Goal: Task Accomplishment & Management: Use online tool/utility

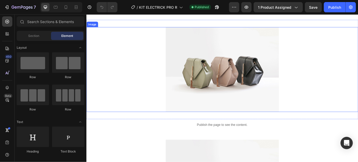
scroll to position [39, 0]
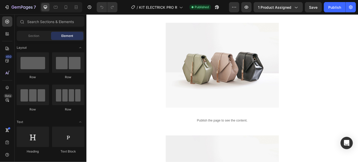
click at [69, 11] on div at bounding box center [66, 7] width 8 height 8
click at [67, 4] on div at bounding box center [66, 7] width 8 height 8
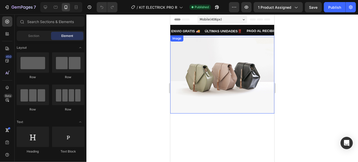
scroll to position [39, 0]
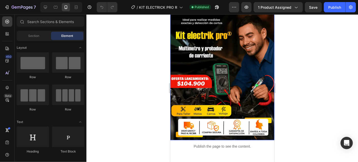
click at [226, 66] on img at bounding box center [222, 68] width 104 height 144
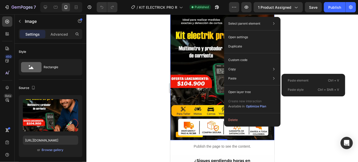
click at [210, 71] on img at bounding box center [222, 68] width 104 height 144
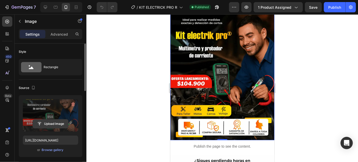
click at [56, 124] on input "file" at bounding box center [50, 123] width 35 height 9
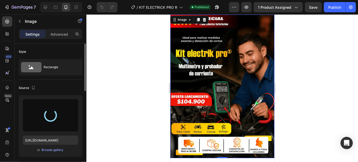
scroll to position [0, 0]
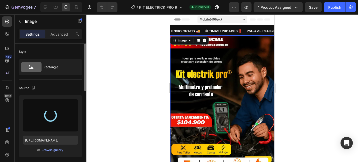
type input "https://cdn.shopify.com/s/files/1/0711/1878/2660/files/gempages_574912714825007…"
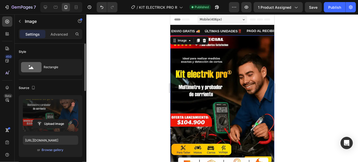
click at [151, 113] on div at bounding box center [221, 88] width 271 height 148
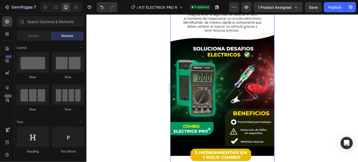
scroll to position [194, 0]
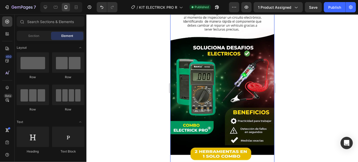
click at [243, 102] on img at bounding box center [222, 79] width 104 height 170
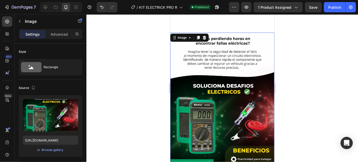
scroll to position [155, 0]
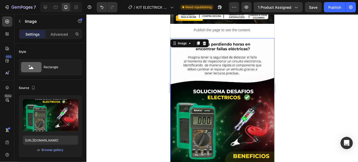
click at [221, 87] on img at bounding box center [222, 123] width 104 height 170
click at [200, 71] on img at bounding box center [222, 123] width 104 height 170
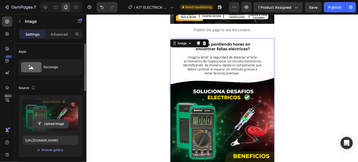
click at [43, 124] on input "file" at bounding box center [50, 123] width 35 height 9
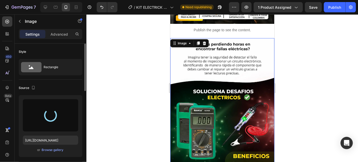
type input "https://cdn.shopify.com/s/files/1/0711/1878/2660/files/gempages_574912714825007…"
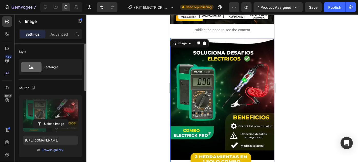
click at [280, 96] on div at bounding box center [221, 88] width 271 height 148
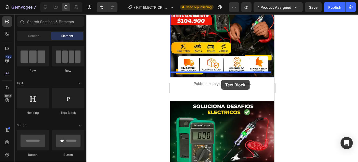
scroll to position [102, 0]
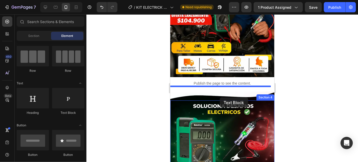
drag, startPoint x: 238, startPoint y: 116, endPoint x: 219, endPoint y: 97, distance: 26.6
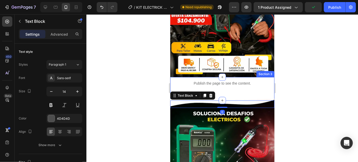
click at [222, 87] on div "Publish the page to see the content. Custom Code Section 3" at bounding box center [222, 88] width 104 height 23
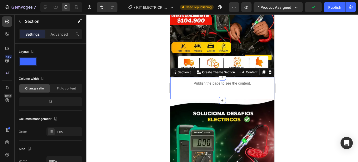
click at [225, 88] on div "Publish the page to see the content. Custom Code Section 3 You can create reusa…" at bounding box center [222, 88] width 104 height 23
click at [226, 89] on div "Publish the page to see the content. Custom Code Section 3 You can create reusa…" at bounding box center [222, 88] width 104 height 23
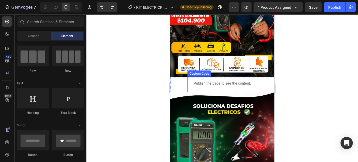
click at [221, 80] on p "Publish the page to see the content." at bounding box center [221, 82] width 57 height 5
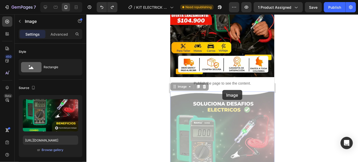
drag, startPoint x: 222, startPoint y: 87, endPoint x: 223, endPoint y: 92, distance: 5.2
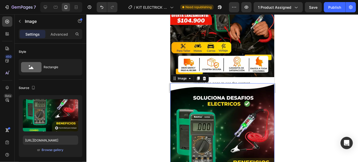
click at [301, 89] on div at bounding box center [221, 88] width 271 height 148
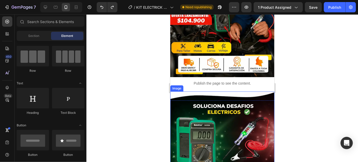
click at [232, 80] on p "Publish the page to see the content." at bounding box center [221, 82] width 57 height 5
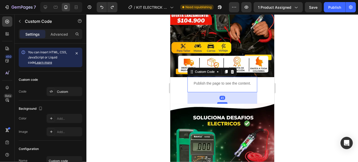
drag, startPoint x: 220, startPoint y: 86, endPoint x: 469, endPoint y: 99, distance: 249.7
click at [222, 102] on div at bounding box center [222, 103] width 10 height 2
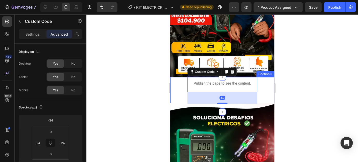
click at [340, 73] on div at bounding box center [221, 88] width 271 height 148
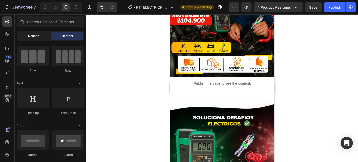
click at [36, 35] on span "Section" at bounding box center [33, 36] width 11 height 5
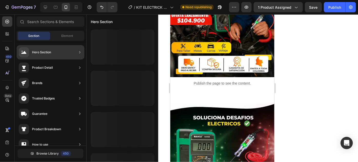
click at [62, 41] on div "Section Element" at bounding box center [51, 36] width 68 height 10
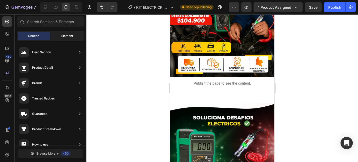
click at [65, 37] on span "Element" at bounding box center [67, 36] width 12 height 5
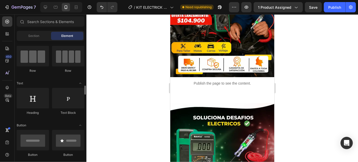
scroll to position [77, 0]
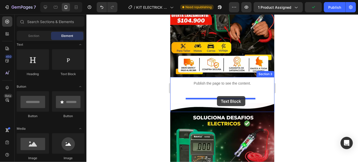
drag, startPoint x: 233, startPoint y: 82, endPoint x: 217, endPoint y: 96, distance: 21.5
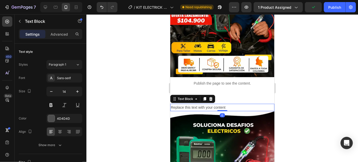
click at [221, 104] on div "Replace this text with your content" at bounding box center [222, 107] width 104 height 7
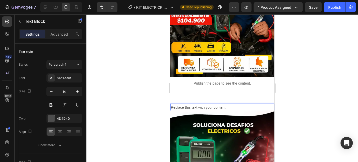
click at [232, 104] on p "Replace this text with your content" at bounding box center [221, 107] width 103 height 6
click at [214, 104] on p "Replace this text with your content" at bounding box center [221, 107] width 103 height 6
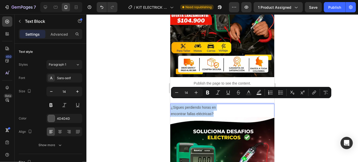
drag, startPoint x: 216, startPoint y: 108, endPoint x: 332, endPoint y: 119, distance: 117.1
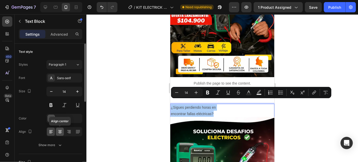
click at [58, 131] on icon at bounding box center [59, 131] width 5 height 5
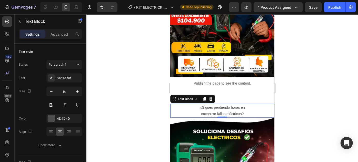
click at [198, 109] on p "¿Sigues perdiendo horas en encontrar fallas eléctricas?" at bounding box center [221, 110] width 103 height 13
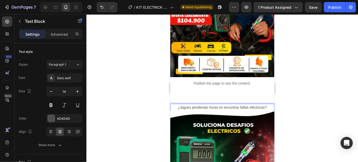
click at [266, 104] on p "¿Sigues perdiendo horas en encontrar fallas eléctricas?" at bounding box center [221, 107] width 103 height 6
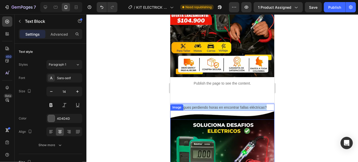
drag, startPoint x: 266, startPoint y: 100, endPoint x: 175, endPoint y: 106, distance: 91.2
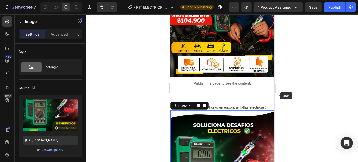
click at [257, 104] on p "¿Sigues perdiendo horas en encontrar fallas eléctricas?" at bounding box center [221, 107] width 103 height 6
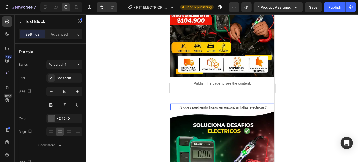
click at [237, 104] on p "¿Sigues perdiendo horas en encontrar fallas eléctricas?" at bounding box center [221, 107] width 103 height 6
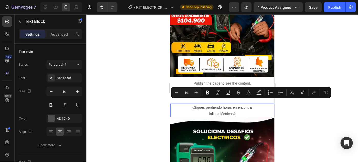
drag, startPoint x: 234, startPoint y: 107, endPoint x: 189, endPoint y: 99, distance: 46.0
click at [189, 104] on div "¿Sigues perdiendo horas en encontrar fallas eléctricas?" at bounding box center [222, 111] width 104 height 14
click at [78, 91] on icon "button" at bounding box center [77, 91] width 3 height 3
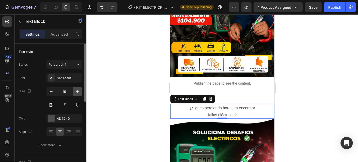
click at [78, 91] on icon "button" at bounding box center [77, 91] width 3 height 3
type input "16"
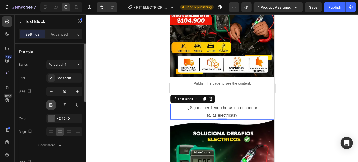
click at [54, 104] on button at bounding box center [50, 104] width 9 height 9
click at [141, 120] on div at bounding box center [221, 88] width 271 height 148
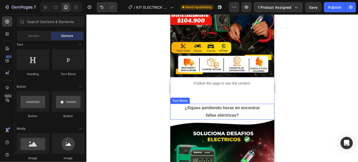
click at [233, 111] on p "fallas eléctricas?" at bounding box center [221, 114] width 103 height 7
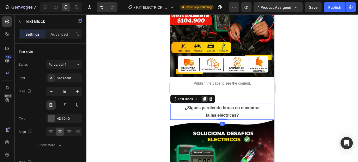
click at [205, 97] on icon at bounding box center [204, 99] width 3 height 4
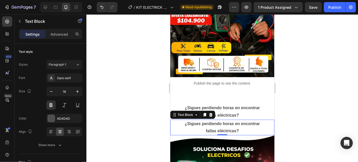
click at [234, 120] on p "¿Sigues perdiendo horas en encontrar" at bounding box center [221, 123] width 103 height 7
drag, startPoint x: 238, startPoint y: 124, endPoint x: 179, endPoint y: 119, distance: 59.4
click at [179, 119] on div "¿Sigues perdiendo horas en encontrar fallas eléctricas?" at bounding box center [222, 127] width 104 height 16
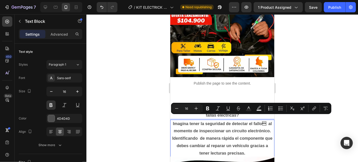
scroll to position [103, 0]
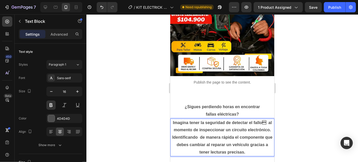
drag, startPoint x: 245, startPoint y: 155, endPoint x: 337, endPoint y: 129, distance: 95.7
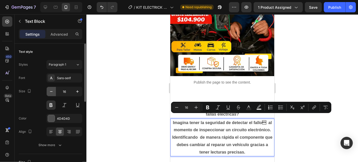
click at [52, 91] on icon "button" at bounding box center [51, 91] width 5 height 5
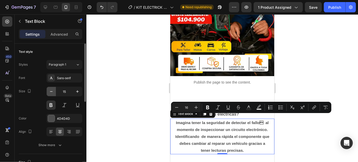
click at [52, 91] on icon "button" at bounding box center [51, 91] width 5 height 5
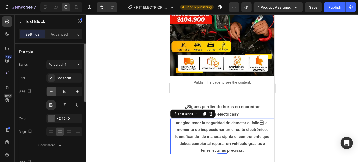
click at [52, 91] on icon "button" at bounding box center [51, 91] width 5 height 5
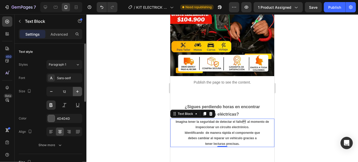
click at [77, 89] on icon "button" at bounding box center [77, 91] width 5 height 5
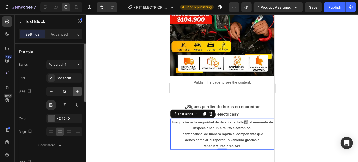
click at [77, 89] on icon "button" at bounding box center [77, 91] width 5 height 5
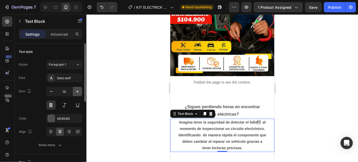
click at [77, 89] on icon "button" at bounding box center [77, 91] width 5 height 5
type input "15"
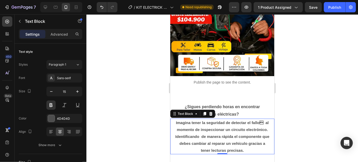
click at [260, 119] on p "Imagina tener la seguridad de detectar el fallo al momento de inspeccionar un …" at bounding box center [221, 136] width 103 height 35
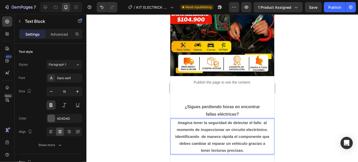
drag, startPoint x: 249, startPoint y: 146, endPoint x: 172, endPoint y: 120, distance: 80.7
click at [172, 120] on p "Imagina tener la seguridad de detectar el fallo al momento de inspeccionar un c…" at bounding box center [221, 136] width 103 height 35
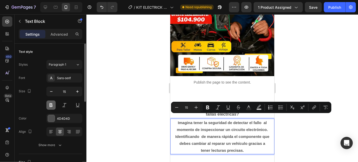
click at [50, 105] on button at bounding box center [50, 104] width 9 height 9
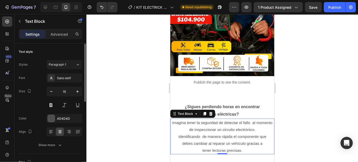
click at [58, 150] on div "Text style Styles Paragraph 1 Font Sans-serif Size 15 Color 4D4D4D Align Show m…" at bounding box center [51, 99] width 64 height 110
click at [54, 142] on button "Show more" at bounding box center [51, 144] width 64 height 9
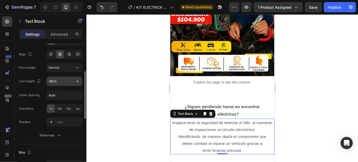
click at [69, 79] on input "180%" at bounding box center [64, 81] width 35 height 9
click at [78, 79] on icon "button" at bounding box center [77, 81] width 5 height 5
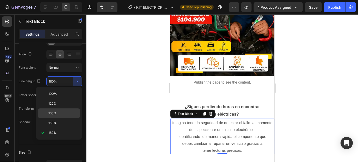
click at [57, 112] on p "130%" at bounding box center [62, 113] width 29 height 5
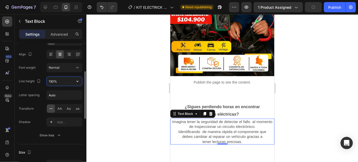
click at [72, 85] on input "130%" at bounding box center [64, 81] width 35 height 9
click at [76, 82] on icon "button" at bounding box center [77, 81] width 5 height 5
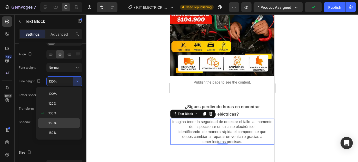
click at [56, 121] on span "150%" at bounding box center [52, 123] width 8 height 5
type input "150%"
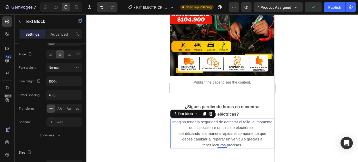
click at [140, 116] on div at bounding box center [221, 88] width 271 height 148
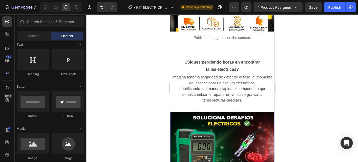
scroll to position [141, 0]
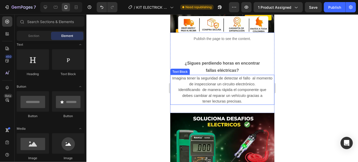
click at [269, 85] on p "Imagina tener la seguridad de detectar el fallo al momento de inspeccionar un c…" at bounding box center [221, 89] width 103 height 29
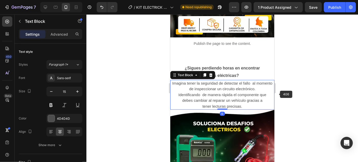
click at [311, 89] on div at bounding box center [221, 88] width 271 height 148
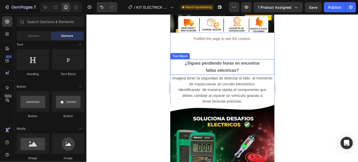
click at [220, 60] on p "¿Sigues perdiendo horas en encontrar" at bounding box center [221, 62] width 103 height 7
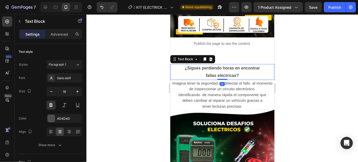
click at [288, 78] on div at bounding box center [221, 88] width 271 height 148
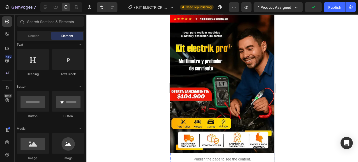
scroll to position [25, 0]
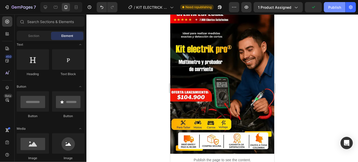
click at [331, 8] on div "Publish" at bounding box center [334, 7] width 13 height 5
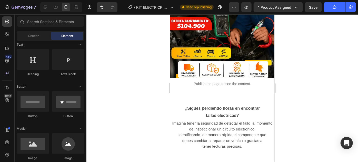
scroll to position [0, 0]
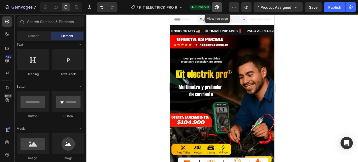
click at [214, 5] on button "button" at bounding box center [217, 7] width 10 height 10
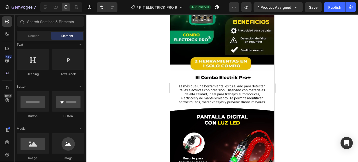
scroll to position [311, 0]
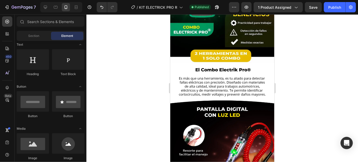
click at [230, 87] on img at bounding box center [222, 141] width 104 height 157
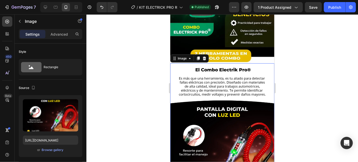
click at [242, 111] on img at bounding box center [222, 141] width 104 height 157
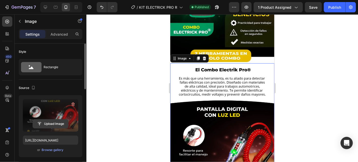
click at [50, 123] on input "file" at bounding box center [50, 123] width 35 height 9
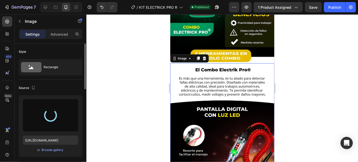
type input "https://cdn.shopify.com/s/files/1/0711/1878/2660/files/gempages_574912714825007…"
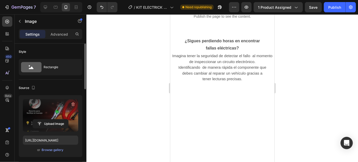
scroll to position [78, 0]
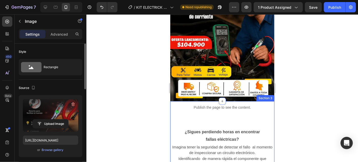
click at [224, 128] on p "¿Sigues perdiendo horas en encontrar" at bounding box center [221, 131] width 103 height 7
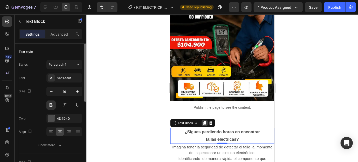
click at [205, 121] on icon at bounding box center [204, 123] width 3 height 4
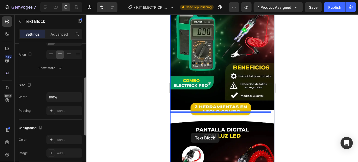
scroll to position [272, 0]
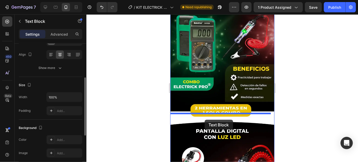
drag, startPoint x: 191, startPoint y: 133, endPoint x: 204, endPoint y: 119, distance: 19.0
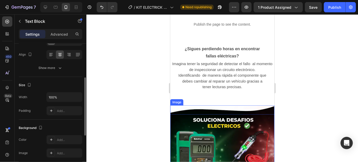
scroll to position [155, 0]
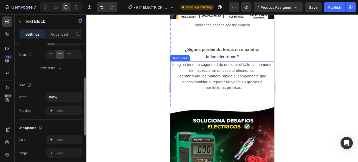
click at [217, 72] on p "Imagina tener la seguridad de detectar el fallo al momento de inspeccionar un c…" at bounding box center [221, 76] width 103 height 29
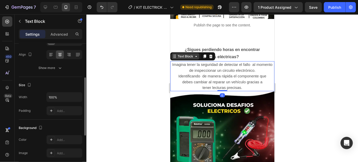
click at [178, 55] on div "Text Block" at bounding box center [184, 56] width 17 height 5
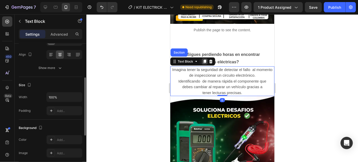
click at [203, 59] on icon at bounding box center [204, 61] width 3 height 4
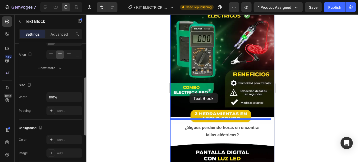
scroll to position [311, 0]
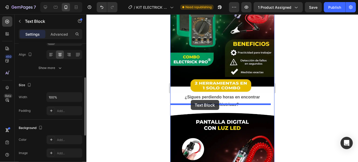
drag, startPoint x: 188, startPoint y: 85, endPoint x: 190, endPoint y: 100, distance: 15.3
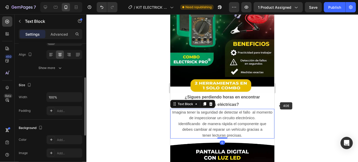
click at [282, 104] on div at bounding box center [221, 88] width 271 height 148
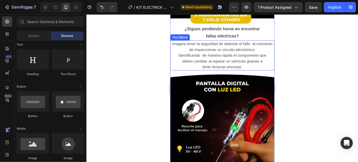
scroll to position [349, 0]
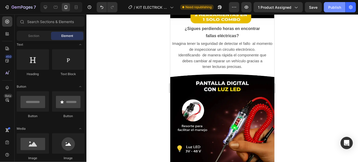
click at [335, 11] on button "Publish" at bounding box center [335, 7] width 22 height 10
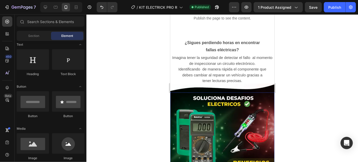
scroll to position [116, 0]
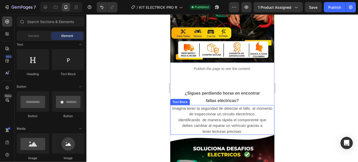
click at [223, 91] on p "¿Sigues perdiendo horas en encontrar" at bounding box center [221, 92] width 103 height 7
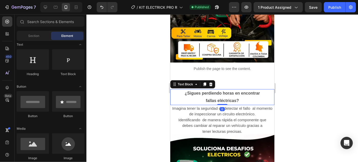
click at [223, 91] on p "¿Sigues perdiendo horas en encontrar" at bounding box center [221, 92] width 103 height 7
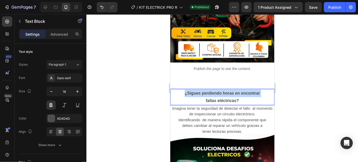
click at [223, 91] on p "¿Sigues perdiendo horas en encontrar" at bounding box center [221, 92] width 103 height 7
drag, startPoint x: 236, startPoint y: 94, endPoint x: 171, endPoint y: 87, distance: 65.7
click at [171, 89] on div "¿Sigues perdiendo horas en encontrar fallas eléctricas?" at bounding box center [222, 97] width 104 height 16
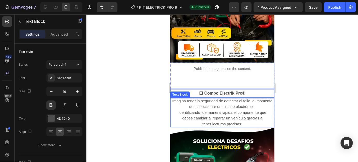
click at [233, 117] on p "Imagina tener la seguridad de detectar el fallo al momento de inspeccionar un c…" at bounding box center [221, 112] width 103 height 29
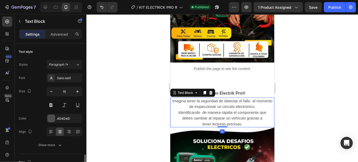
scroll to position [77, 0]
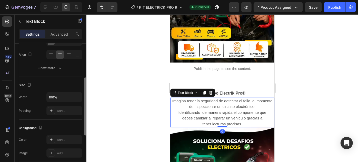
click at [242, 117] on p "Imagina tener la seguridad de detectar el fallo al momento de inspeccionar un c…" at bounding box center [221, 112] width 103 height 29
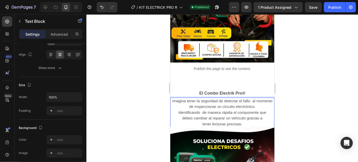
drag, startPoint x: 242, startPoint y: 117, endPoint x: 177, endPoint y: 94, distance: 69.1
click at [177, 98] on p "Imagina tener la seguridad de detectar el fallo al momento de inspeccionar un c…" at bounding box center [221, 112] width 103 height 29
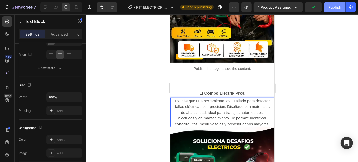
click at [332, 9] on div "Publish" at bounding box center [334, 7] width 13 height 5
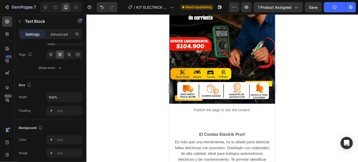
scroll to position [116, 0]
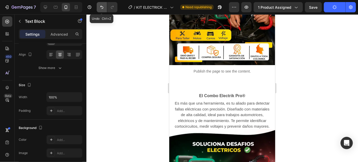
click at [101, 5] on icon "Undo/Redo" at bounding box center [101, 7] width 5 height 5
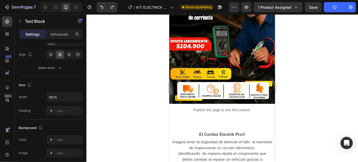
scroll to position [155, 0]
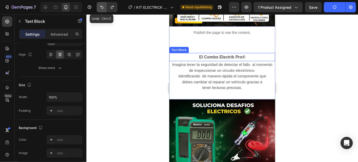
click at [102, 5] on icon "Undo/Redo" at bounding box center [101, 7] width 5 height 5
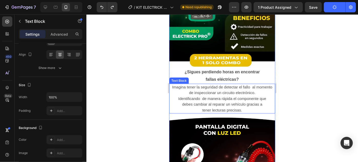
scroll to position [349, 0]
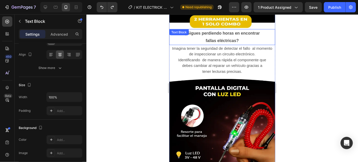
click at [236, 29] on p "¿Sigues perdiendo horas en encontrar" at bounding box center [221, 32] width 105 height 7
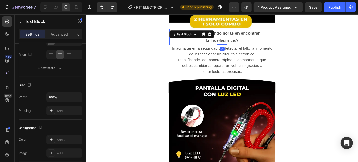
click at [236, 29] on p "¿Sigues perdiendo horas en encontrar" at bounding box center [221, 32] width 105 height 7
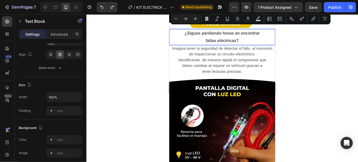
click at [237, 37] on p "fallas eléctricas?" at bounding box center [221, 40] width 105 height 7
drag, startPoint x: 238, startPoint y: 35, endPoint x: 174, endPoint y: 25, distance: 64.5
click at [174, 29] on div "¿Sigues perdiendo horas en encontrar fallas eléctricas?" at bounding box center [222, 37] width 106 height 16
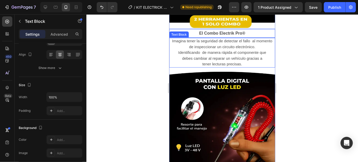
click at [225, 52] on p "Imagina tener la seguridad de detectar el fallo al momento de inspeccionar un c…" at bounding box center [221, 52] width 105 height 29
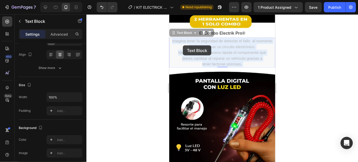
drag, startPoint x: 240, startPoint y: 59, endPoint x: 183, endPoint y: 45, distance: 59.4
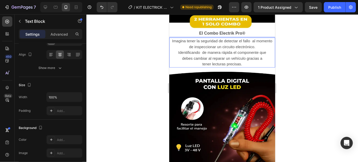
click at [237, 57] on p "Imagina tener la seguridad de detectar el fallo al momento de inspeccionar un c…" at bounding box center [221, 52] width 105 height 29
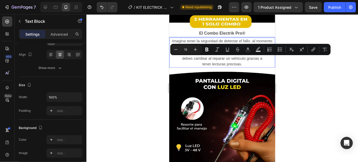
click at [240, 59] on p "Imagina tener la seguridad de detectar el fallo al momento de inspeccionar un c…" at bounding box center [221, 52] width 105 height 29
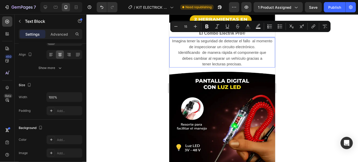
drag, startPoint x: 240, startPoint y: 59, endPoint x: 170, endPoint y: 37, distance: 73.6
click at [170, 38] on p "Imagina tener la seguridad de detectar el fallo al momento de inspeccionar un c…" at bounding box center [221, 52] width 105 height 29
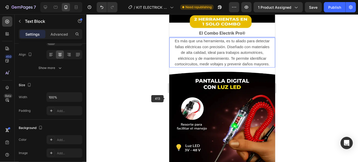
click at [154, 102] on div at bounding box center [221, 88] width 271 height 148
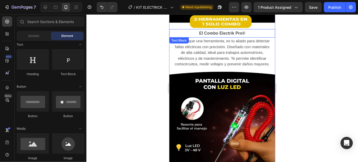
click at [251, 29] on p "El Combo Electrik Pro®" at bounding box center [221, 32] width 105 height 7
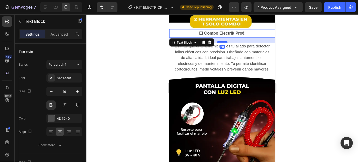
drag, startPoint x: 217, startPoint y: 32, endPoint x: 485, endPoint y: 55, distance: 269.0
click at [218, 41] on div at bounding box center [222, 42] width 10 height 2
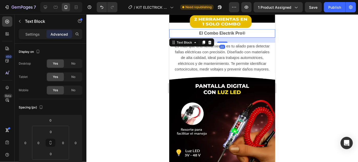
click at [323, 41] on div at bounding box center [221, 88] width 271 height 148
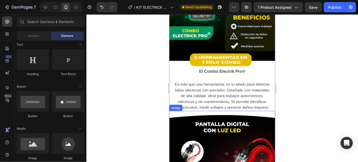
scroll to position [311, 0]
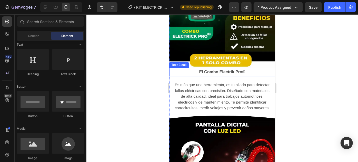
click at [228, 68] on p "El Combo Electrik Pro®" at bounding box center [221, 71] width 105 height 7
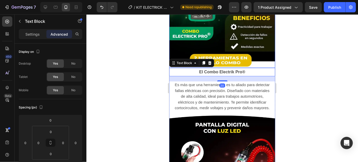
click at [241, 52] on img at bounding box center [222, 2] width 106 height 131
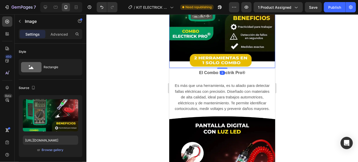
drag, startPoint x: 219, startPoint y: 62, endPoint x: 236, endPoint y: 80, distance: 24.8
click at [220, 67] on div at bounding box center [222, 67] width 10 height 1
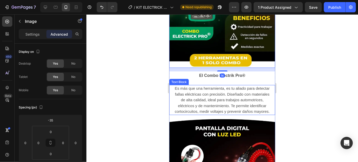
click at [243, 90] on p "Es más que una herramienta, es tu aliado para detectar fallas eléctricas con pr…" at bounding box center [221, 99] width 105 height 29
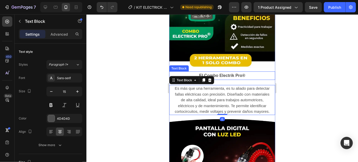
click at [235, 72] on p "El Combo Electrik Pro®" at bounding box center [221, 75] width 105 height 7
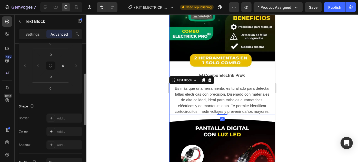
drag, startPoint x: 220, startPoint y: 80, endPoint x: 220, endPoint y: 77, distance: 2.8
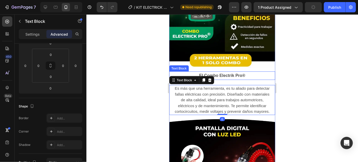
click at [232, 73] on p "El Combo Electrik Pro®" at bounding box center [221, 75] width 105 height 7
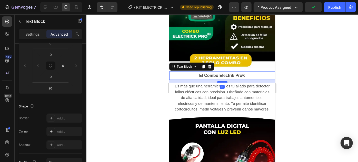
click at [220, 81] on div at bounding box center [222, 82] width 10 height 2
type input "11"
click at [303, 82] on div at bounding box center [221, 88] width 271 height 148
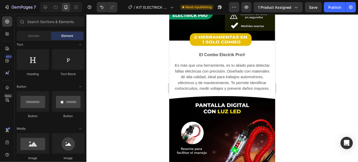
scroll to position [311, 0]
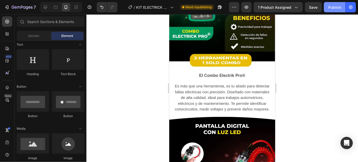
click at [342, 3] on button "Publish" at bounding box center [335, 7] width 22 height 10
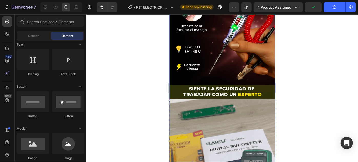
scroll to position [505, 0]
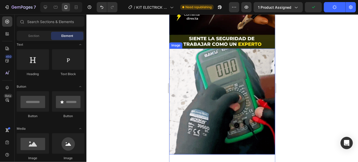
click at [242, 98] on img at bounding box center [222, 101] width 106 height 106
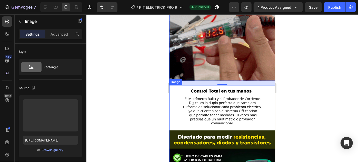
scroll to position [582, 0]
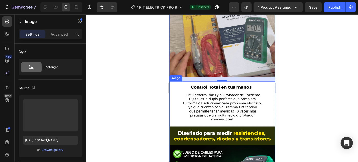
click at [237, 116] on img at bounding box center [222, 162] width 106 height 162
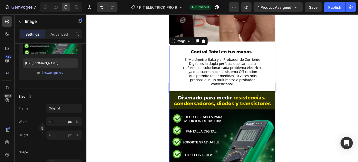
scroll to position [621, 0]
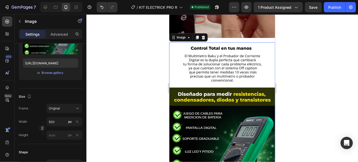
click at [201, 81] on img at bounding box center [222, 123] width 106 height 162
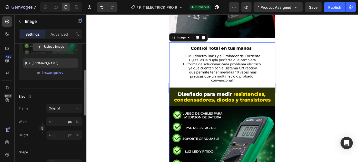
click at [49, 48] on input "file" at bounding box center [50, 46] width 35 height 9
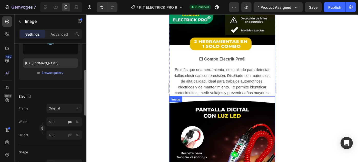
scroll to position [311, 0]
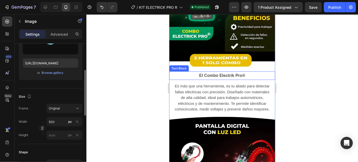
click at [214, 72] on p "El Combo Electrik Pro®" at bounding box center [221, 75] width 105 height 7
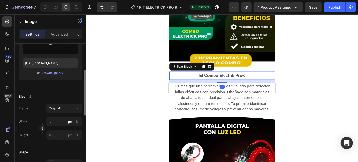
scroll to position [0, 0]
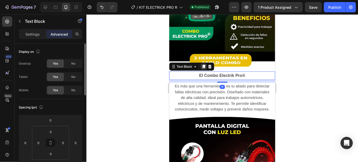
click at [203, 65] on icon at bounding box center [203, 67] width 3 height 4
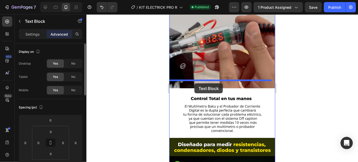
drag, startPoint x: 180, startPoint y: 72, endPoint x: 194, endPoint y: 83, distance: 17.7
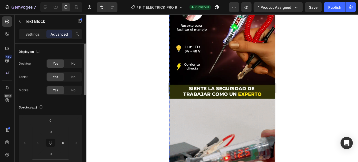
scroll to position [299, 0]
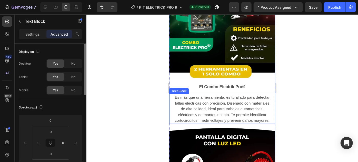
click at [203, 107] on p "Es más que una herramienta, es tu aliado para detectar fallas eléctricas con pr…" at bounding box center [221, 108] width 105 height 29
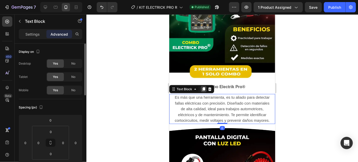
click at [202, 87] on icon at bounding box center [203, 89] width 3 height 4
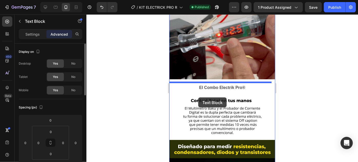
drag, startPoint x: 183, startPoint y: 114, endPoint x: 198, endPoint y: 97, distance: 22.3
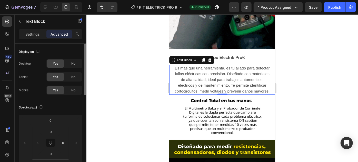
scroll to position [580, 0]
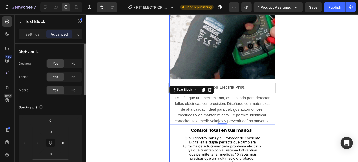
click at [229, 84] on p "El Combo Electrik Pro®" at bounding box center [221, 87] width 105 height 7
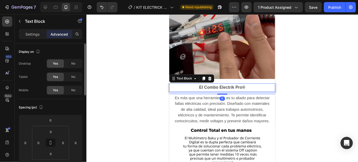
click at [229, 84] on p "El Combo Electrik Pro®" at bounding box center [221, 87] width 105 height 7
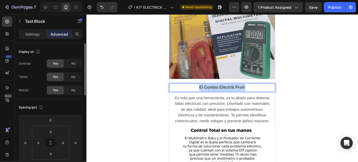
click at [229, 84] on p "El Combo Electrik Pro®" at bounding box center [221, 87] width 105 height 7
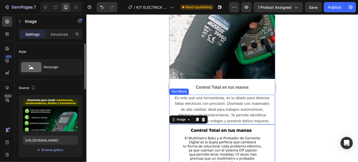
click at [223, 96] on p "Es más que una herramienta, es tu aliado para detectar fallas eléctricas con pr…" at bounding box center [221, 109] width 105 height 29
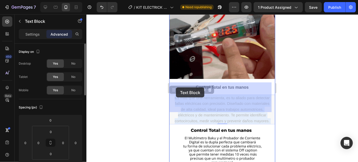
drag, startPoint x: 269, startPoint y: 107, endPoint x: 176, endPoint y: 87, distance: 95.4
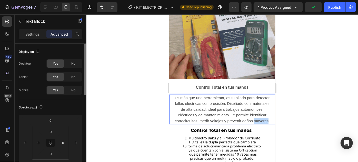
click at [258, 107] on p "Es más que una herramienta, es tu aliado para detectar fallas eléctricas con pr…" at bounding box center [221, 109] width 105 height 29
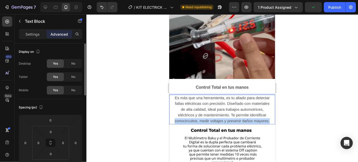
click at [258, 107] on p "Es más que una herramienta, es tu aliado para detectar fallas eléctricas con pr…" at bounding box center [221, 109] width 105 height 29
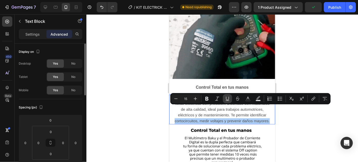
click at [228, 95] on button "Underline" at bounding box center [227, 98] width 9 height 9
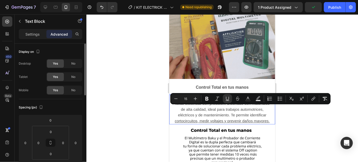
click at [227, 95] on p "Es más que una herramienta, es tu aliado para detectar fallas eléctricas con pr…" at bounding box center [221, 109] width 105 height 29
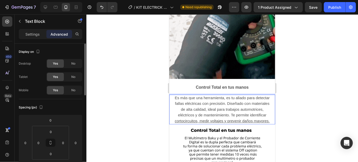
click at [227, 95] on p "Es más que una herramienta, es tu aliado para detectar fallas eléctricas con pr…" at bounding box center [221, 109] width 105 height 29
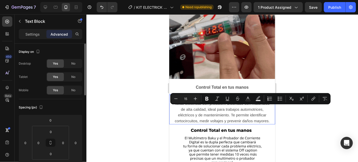
click at [218, 95] on p "Es más que una herramienta, es tu aliado para detectar fallas eléctricas con pr…" at bounding box center [221, 109] width 105 height 29
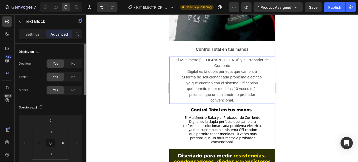
scroll to position [619, 0]
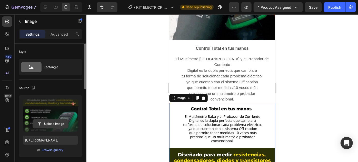
click at [56, 120] on input "file" at bounding box center [50, 123] width 35 height 9
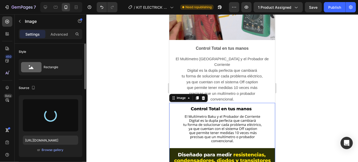
type input "https://cdn.shopify.com/s/files/1/0711/1878/2660/files/gempages_574912714825007…"
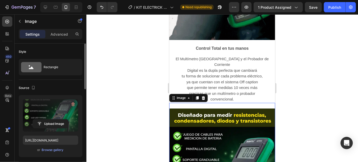
click at [322, 72] on div at bounding box center [221, 88] width 271 height 148
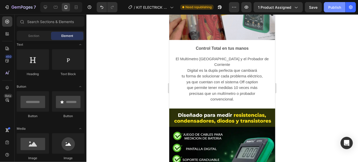
click at [335, 3] on button "Publish" at bounding box center [335, 7] width 22 height 10
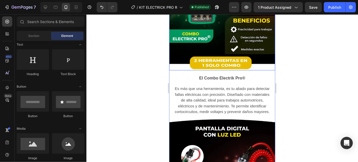
scroll to position [308, 0]
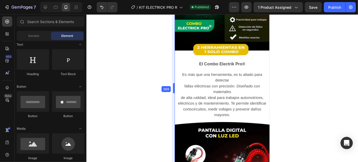
drag, startPoint x: 168, startPoint y: 88, endPoint x: 179, endPoint y: 90, distance: 11.3
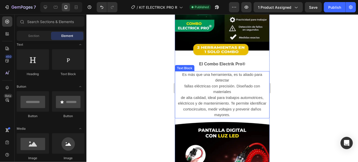
click at [182, 81] on p "Es más que una herramienta, es tu aliado para detectar fallas eléctricas con pr…" at bounding box center [222, 94] width 94 height 46
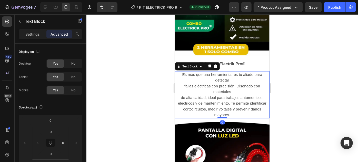
click at [183, 81] on p "Es más que una herramienta, es tu aliado para detectar fallas eléctricas con pr…" at bounding box center [222, 94] width 94 height 46
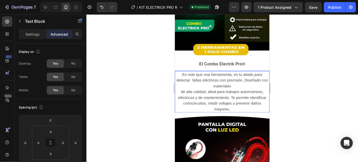
click at [246, 76] on p "Es más que una herramienta, es tu aliado para detectar fallas eléctricas con pr…" at bounding box center [222, 91] width 94 height 40
click at [180, 87] on p "Diseñado con materiales de alta calidad, ideal para trabajos automotrices, eléc…" at bounding box center [222, 97] width 94 height 29
click at [179, 87] on p "Diseñado con materiales de alta calidad, ideal para trabajos automotrices, eléc…" at bounding box center [222, 97] width 94 height 29
click at [255, 83] on p "Diseñado con materiales de alta calidad, ideal para trabajos automotrices, eléc…" at bounding box center [222, 97] width 94 height 29
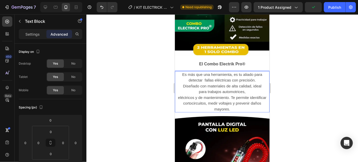
click at [176, 92] on p "para trabajos automotrices, eléctricos y de mantenimiento. Te permite identific…" at bounding box center [222, 100] width 94 height 23
click at [181, 99] on p "para trabajos automotrices, eléctricos y de mantenimiento. Te permite identific…" at bounding box center [222, 100] width 94 height 23
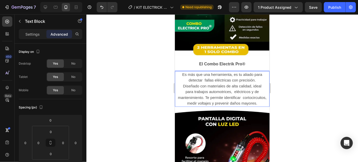
click at [299, 88] on div at bounding box center [221, 88] width 271 height 148
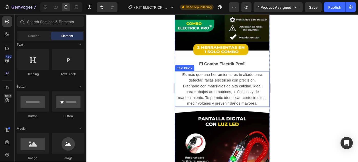
click at [239, 93] on p "para trabajos automotrices, eléctricos y de mantenimiento. Te permite identific…" at bounding box center [222, 97] width 94 height 17
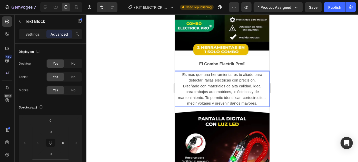
click at [239, 93] on p "para trabajos automotrices, eléctricos y de mantenimiento. Te permite identific…" at bounding box center [222, 97] width 94 height 17
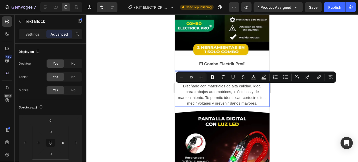
click at [239, 93] on p "para trabajos automotrices, eléctricos y de mantenimiento. Te permite identific…" at bounding box center [222, 97] width 94 height 17
click at [239, 92] on p "para trabajos automotrices, eléctricos y de mantenimiento. Te permite identific…" at bounding box center [222, 97] width 94 height 17
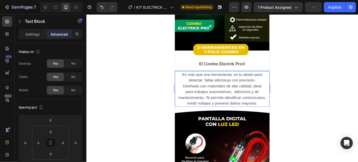
click at [233, 89] on p "para trabajos automotrices, eléctricos y de mantenimiento. Te permite identific…" at bounding box center [222, 97] width 94 height 17
click at [299, 79] on div at bounding box center [221, 88] width 271 height 148
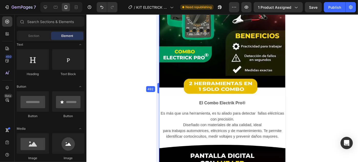
drag, startPoint x: 174, startPoint y: 89, endPoint x: 143, endPoint y: 104, distance: 34.8
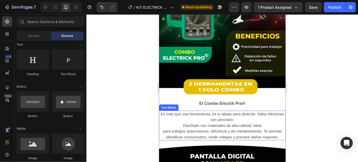
click at [180, 122] on p "Diseñado con materiales de alta calidad, ideal" at bounding box center [222, 125] width 126 height 6
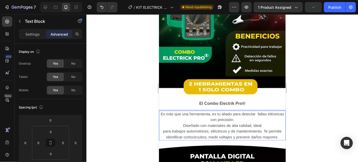
click at [181, 122] on p "Diseñado con materiales de alta calidad, ideal" at bounding box center [222, 125] width 126 height 6
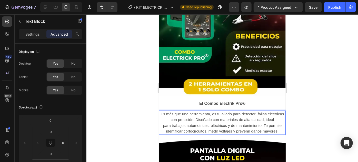
click at [271, 115] on p "Es más que una herramienta, es tu aliado para detectar fallas eléctricas con pr…" at bounding box center [222, 117] width 126 height 12
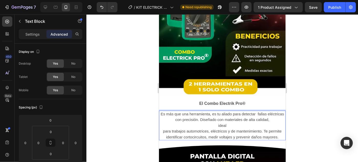
click at [160, 128] on p "para trabajos automotrices, eléctricos y de mantenimiento. Te permite identific…" at bounding box center [222, 134] width 126 height 12
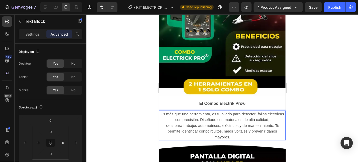
click at [273, 122] on p "ideal para trabajos automotrices, eléctricos y de mantenimiento. Te permite ide…" at bounding box center [222, 130] width 126 height 17
click at [267, 128] on p "Te permite identificar cortocircuitos, medir voltajes y prevenir daños mayores." at bounding box center [222, 134] width 126 height 12
click at [304, 122] on div at bounding box center [221, 88] width 271 height 148
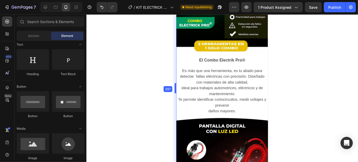
drag, startPoint x: 158, startPoint y: 89, endPoint x: 193, endPoint y: 93, distance: 35.4
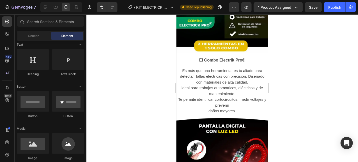
click at [209, 79] on p "Es más que una herramienta, es tu aliado para detectar fallas eléctricas con pr…" at bounding box center [222, 76] width 90 height 17
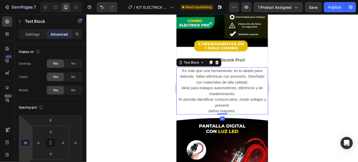
type input "22"
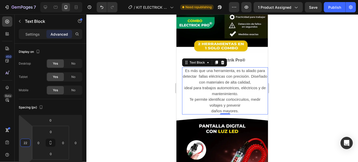
drag, startPoint x: 26, startPoint y: 134, endPoint x: 28, endPoint y: 132, distance: 3.0
click at [28, 0] on html "7 Version history / KIT ELECTRICK PRO R Need republishing Preview 1 product ass…" at bounding box center [179, 0] width 358 height 0
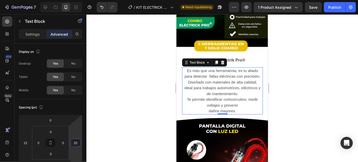
type input "22"
drag, startPoint x: 78, startPoint y: 136, endPoint x: 79, endPoint y: 133, distance: 2.6
click at [79, 0] on html "7 Version history / KIT ELECTRICK PRO R Need republishing Preview 1 product ass…" at bounding box center [179, 0] width 358 height 0
click at [142, 101] on div at bounding box center [221, 88] width 271 height 148
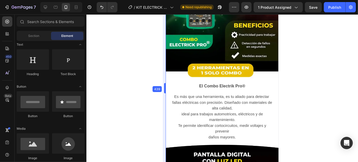
drag, startPoint x: 175, startPoint y: 88, endPoint x: 154, endPoint y: 101, distance: 24.5
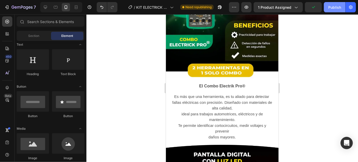
click at [329, 9] on div "Publish" at bounding box center [334, 7] width 13 height 5
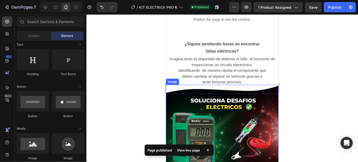
scroll to position [114, 0]
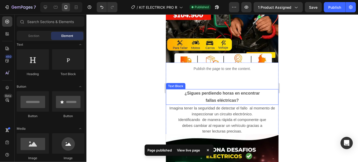
click at [218, 102] on p "fallas eléctricas?" at bounding box center [221, 100] width 111 height 7
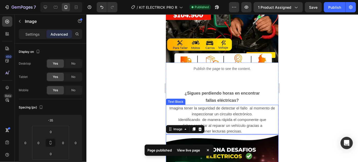
click at [232, 121] on p "Imagina tener la seguridad de detectar el fallo al momento de inspeccionar un c…" at bounding box center [221, 119] width 111 height 29
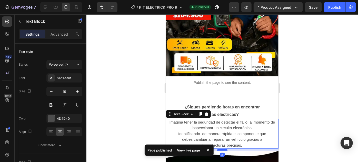
drag, startPoint x: 221, startPoint y: 143, endPoint x: 468, endPoint y: 135, distance: 247.4
click at [221, 149] on div at bounding box center [222, 150] width 10 height 2
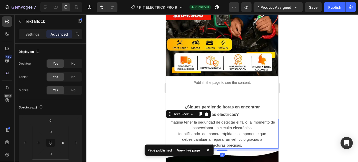
click at [307, 120] on div at bounding box center [221, 88] width 271 height 148
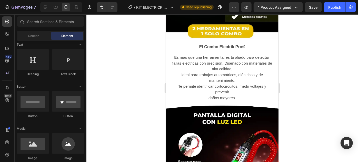
scroll to position [308, 0]
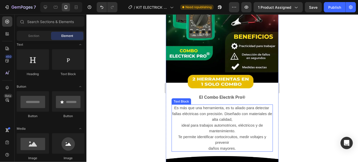
click at [218, 122] on p "ideal para trabajos automotrices, eléctricos y de mantenimiento." at bounding box center [222, 128] width 100 height 12
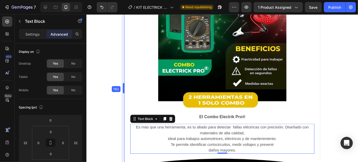
type input "0"
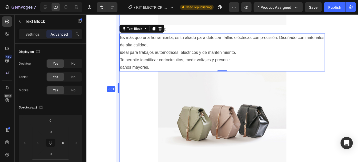
scroll to position [344, 0]
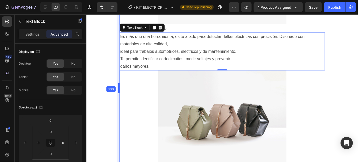
type input "22"
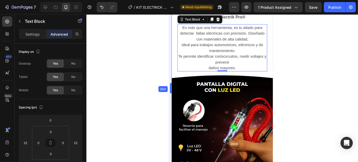
scroll to position [374, 0]
drag, startPoint x: 165, startPoint y: 88, endPoint x: 5, endPoint y: 90, distance: 159.9
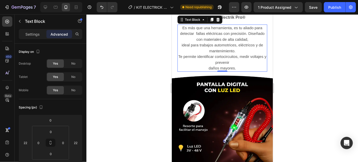
click at [193, 28] on p "Es más que una herramienta, es tu aliado para detectar fallas eléctricas con pr…" at bounding box center [222, 33] width 89 height 17
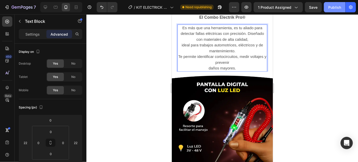
click at [338, 7] on div "Publish" at bounding box center [334, 7] width 13 height 5
click at [178, 54] on p "Te permite identificar cortocircuitos, medir voltajes y prevenir" at bounding box center [222, 60] width 89 height 12
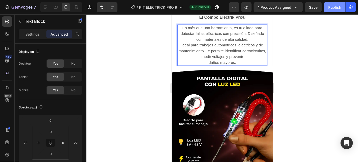
click at [337, 3] on button "Publish" at bounding box center [335, 7] width 22 height 10
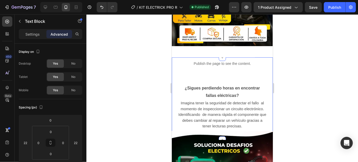
scroll to position [103, 0]
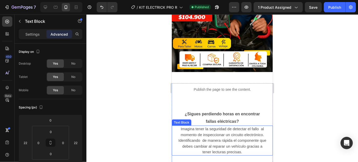
click at [199, 134] on p "Imagina tener la seguridad de detectar el fallo al momento de inspeccionar un c…" at bounding box center [222, 140] width 100 height 29
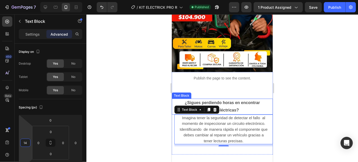
type input "16"
click at [27, 0] on html "7 Version history / KIT ELECTRICK PRO R Published Preview 1 product assigned Sa…" at bounding box center [179, 0] width 358 height 0
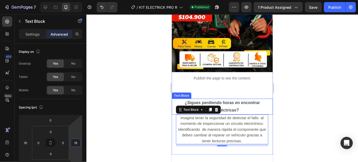
type input "14"
click at [78, 0] on html "7 Version history / KIT ELECTRICK PRO R Published Preview 1 product assigned Sa…" at bounding box center [179, 0] width 358 height 0
click at [151, 116] on div at bounding box center [221, 88] width 271 height 148
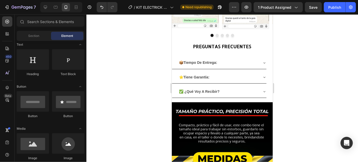
scroll to position [918, 0]
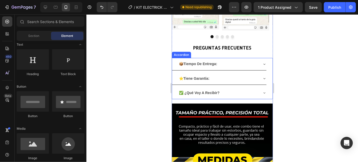
click at [262, 90] on icon at bounding box center [264, 92] width 4 height 4
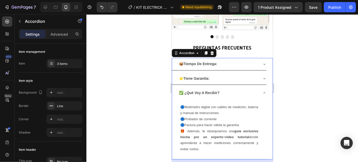
click at [262, 90] on icon at bounding box center [264, 92] width 4 height 4
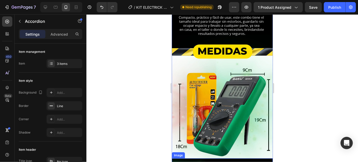
scroll to position [995, 0]
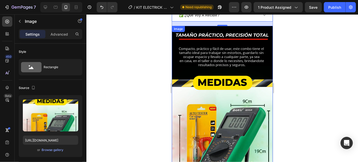
click at [232, 113] on img at bounding box center [221, 108] width 101 height 165
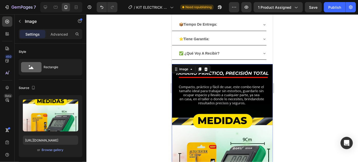
scroll to position [957, 0]
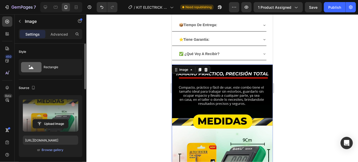
click at [47, 117] on label at bounding box center [50, 115] width 55 height 32
click at [47, 119] on input "file" at bounding box center [50, 123] width 35 height 9
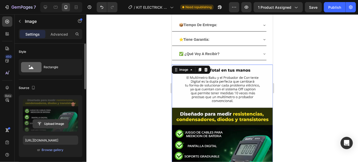
click at [49, 120] on input "file" at bounding box center [50, 123] width 35 height 9
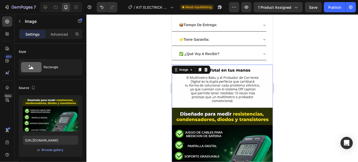
drag, startPoint x: 201, startPoint y: 99, endPoint x: 297, endPoint y: 127, distance: 100.3
click at [201, 99] on img at bounding box center [221, 141] width 101 height 154
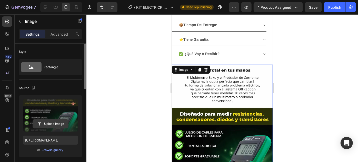
click at [59, 121] on input "file" at bounding box center [50, 123] width 35 height 9
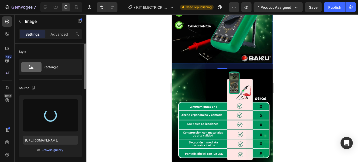
scroll to position [1112, 0]
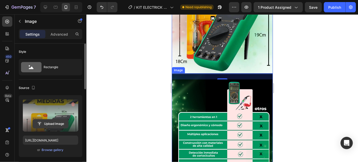
click at [54, 121] on input "file" at bounding box center [50, 123] width 35 height 9
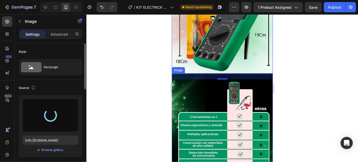
type input "https://cdn.shopify.com/s/files/1/0711/1878/2660/files/gempages_574912714825007…"
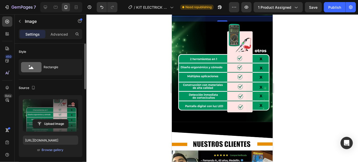
click at [315, 56] on div at bounding box center [221, 88] width 271 height 148
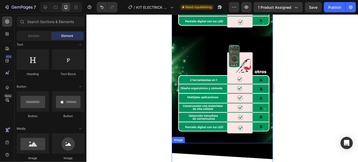
scroll to position [1073, 0]
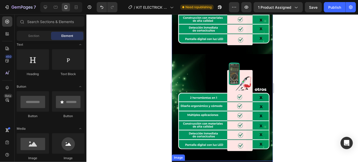
click at [222, 106] on img at bounding box center [221, 107] width 101 height 107
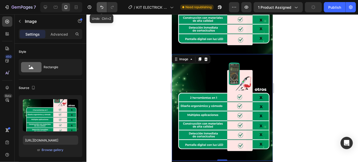
click at [103, 5] on icon "Undo/Redo" at bounding box center [101, 7] width 5 height 5
click at [110, 7] on icon "Undo/Redo" at bounding box center [112, 7] width 5 height 5
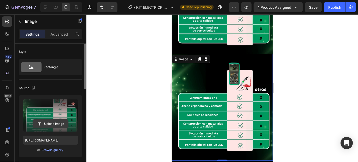
click at [55, 124] on input "file" at bounding box center [50, 123] width 35 height 9
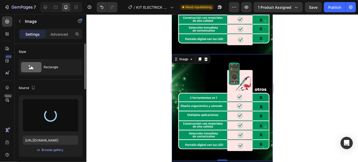
type input "https://cdn.shopify.com/s/files/1/0711/1878/2660/files/gempages_574912714825007…"
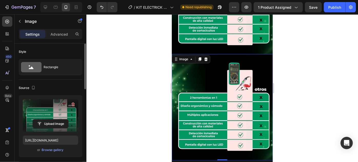
click at [132, 114] on div at bounding box center [221, 88] width 271 height 148
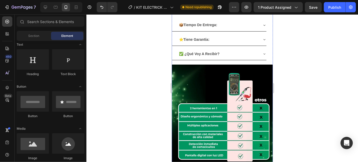
scroll to position [957, 0]
click at [101, 11] on button "Undo/Redo" at bounding box center [102, 7] width 10 height 10
click at [196, 74] on img at bounding box center [221, 117] width 101 height 107
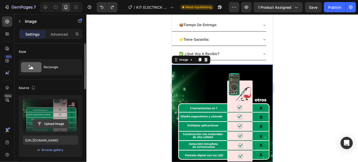
click at [41, 121] on input "file" at bounding box center [50, 123] width 35 height 9
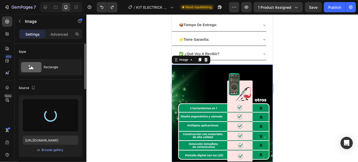
type input "https://cdn.shopify.com/s/files/1/0711/1878/2660/files/gempages_574912714825007…"
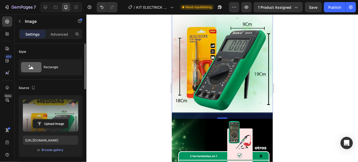
scroll to position [1073, 0]
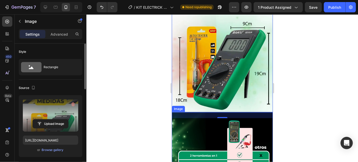
click at [164, 104] on div at bounding box center [221, 88] width 271 height 148
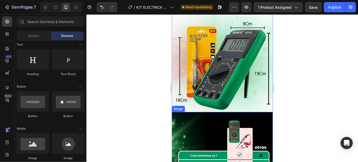
click at [199, 116] on img at bounding box center [221, 165] width 101 height 107
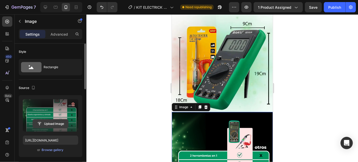
click at [56, 121] on input "file" at bounding box center [50, 123] width 35 height 9
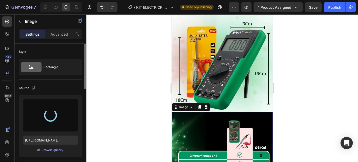
type input "https://cdn.shopify.com/s/files/1/0711/1878/2660/files/gempages_574912714825007…"
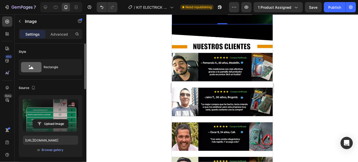
scroll to position [1267, 0]
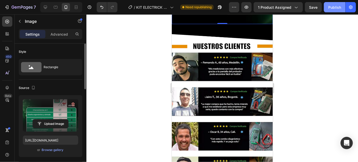
click at [335, 10] on button "Publish" at bounding box center [335, 7] width 22 height 10
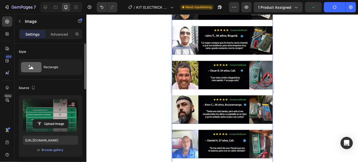
scroll to position [1345, 0]
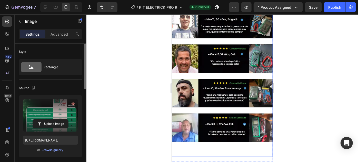
click at [210, 44] on img at bounding box center [221, 51] width 101 height 210
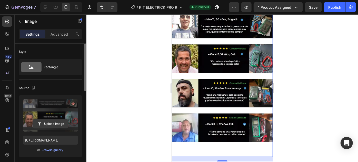
click at [49, 124] on input "file" at bounding box center [50, 123] width 35 height 9
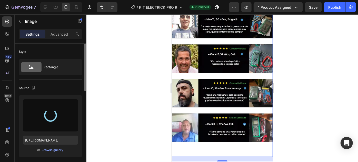
type input "https://cdn.shopify.com/s/files/1/0711/1878/2660/files/gempages_574912714825007…"
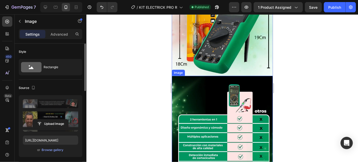
scroll to position [1112, 0]
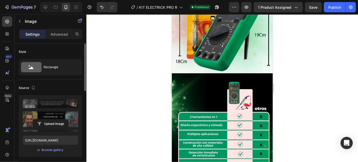
click at [280, 83] on div at bounding box center [221, 88] width 271 height 148
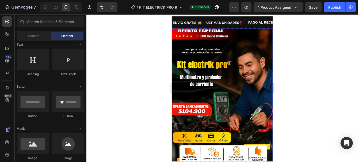
scroll to position [0, 0]
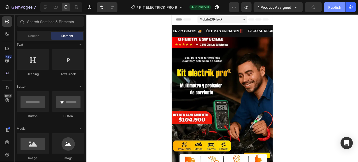
click at [337, 6] on div "Publish" at bounding box center [334, 7] width 13 height 5
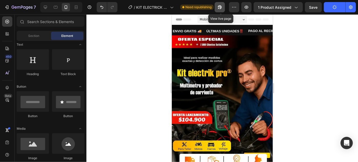
click at [220, 9] on icon "button" at bounding box center [219, 7] width 5 height 5
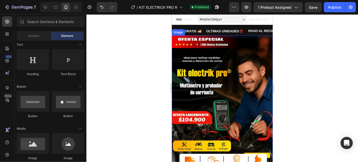
click at [144, 118] on div at bounding box center [221, 88] width 271 height 148
click at [236, 92] on img at bounding box center [221, 104] width 101 height 139
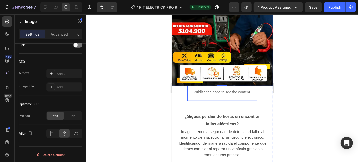
scroll to position [194, 0]
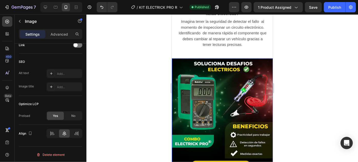
click at [229, 85] on img at bounding box center [221, 111] width 101 height 125
click at [205, 103] on img at bounding box center [221, 111] width 101 height 125
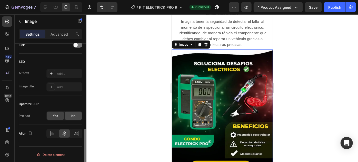
click at [78, 116] on div "No" at bounding box center [73, 116] width 17 height 8
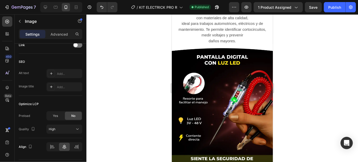
scroll to position [388, 0]
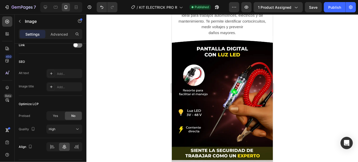
click at [230, 85] on img at bounding box center [221, 98] width 101 height 125
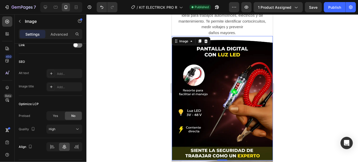
scroll to position [208, 0]
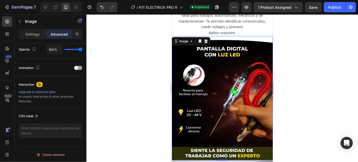
click at [238, 82] on img at bounding box center [221, 98] width 101 height 125
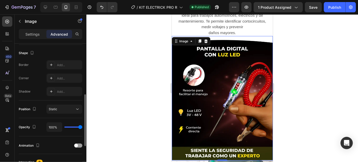
scroll to position [0, 0]
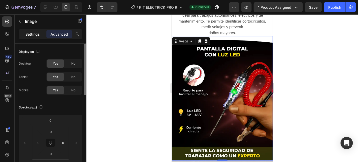
click at [34, 37] on div "Settings" at bounding box center [33, 34] width 26 height 8
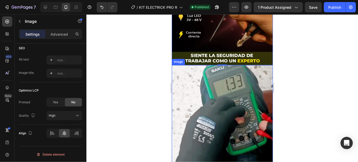
scroll to position [544, 0]
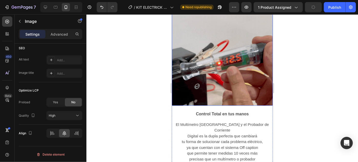
click at [224, 69] on img at bounding box center [221, 54] width 101 height 101
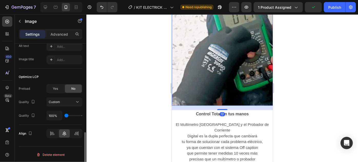
scroll to position [621, 0]
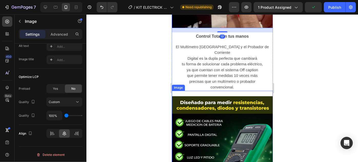
click at [214, 102] on img at bounding box center [221, 152] width 101 height 125
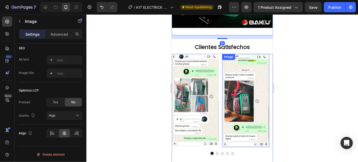
scroll to position [815, 0]
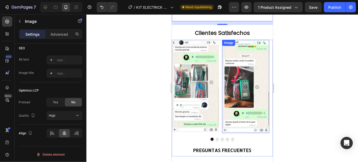
click at [198, 84] on img at bounding box center [194, 85] width 47 height 92
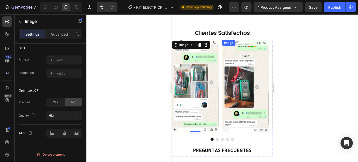
click at [247, 75] on img at bounding box center [245, 85] width 47 height 93
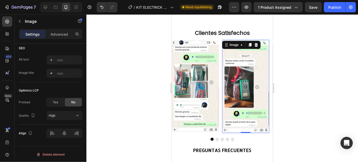
click at [267, 84] on icon "Carousel Next Arrow" at bounding box center [270, 87] width 6 height 6
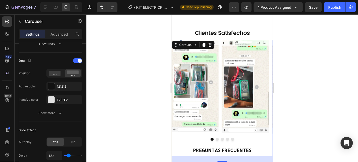
scroll to position [0, 0]
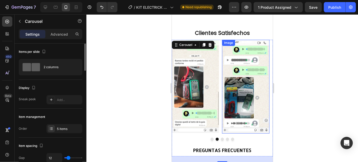
click at [249, 73] on img at bounding box center [245, 86] width 47 height 94
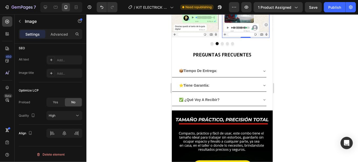
scroll to position [932, 0]
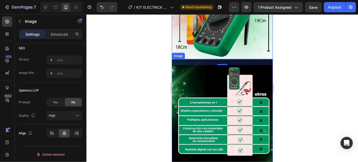
click at [216, 94] on img at bounding box center [221, 112] width 101 height 107
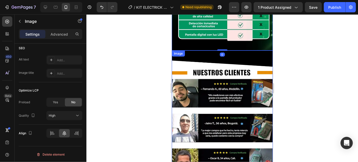
scroll to position [1242, 0]
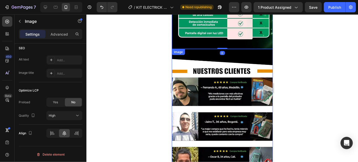
click at [215, 90] on img at bounding box center [221, 154] width 101 height 210
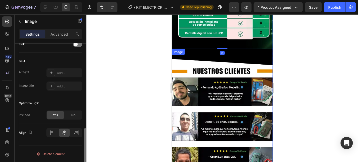
scroll to position [240, 0]
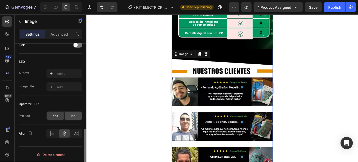
click at [79, 115] on div "No" at bounding box center [73, 116] width 17 height 8
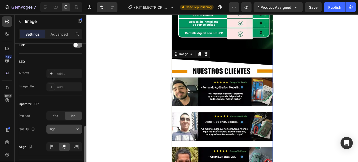
click at [76, 127] on icon at bounding box center [77, 129] width 5 height 5
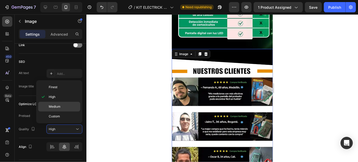
click at [75, 107] on p "Medium" at bounding box center [63, 106] width 29 height 5
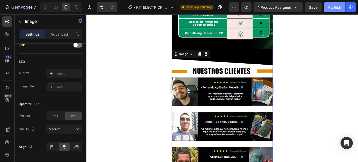
click at [341, 5] on button "Publish" at bounding box center [335, 7] width 22 height 10
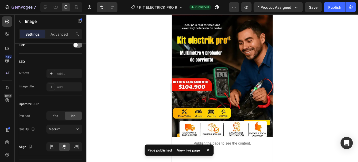
scroll to position [0, 0]
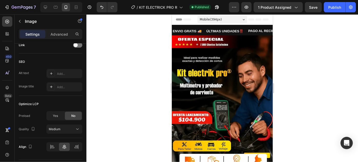
click at [1, 123] on div "450 Beta" at bounding box center [7, 88] width 15 height 148
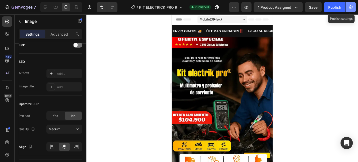
click at [351, 8] on icon "button" at bounding box center [350, 7] width 5 height 5
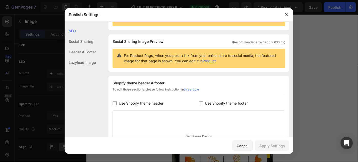
scroll to position [92, 0]
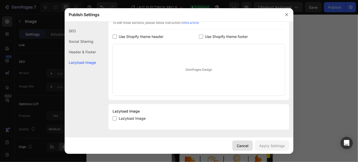
click at [238, 145] on div "Cancel" at bounding box center [243, 145] width 12 height 5
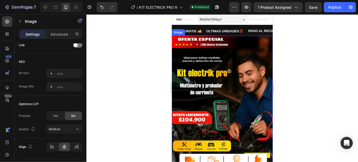
scroll to position [78, 0]
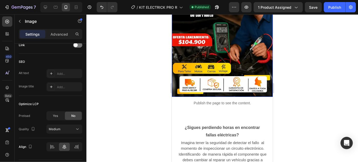
click at [219, 66] on img at bounding box center [221, 26] width 101 height 139
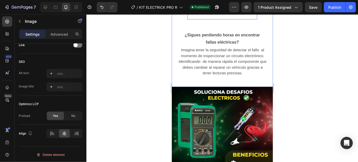
scroll to position [194, 0]
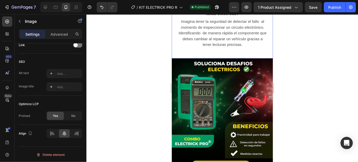
click at [216, 88] on img at bounding box center [221, 111] width 101 height 125
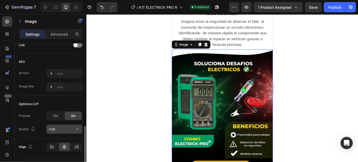
click at [71, 127] on div "High" at bounding box center [62, 129] width 26 height 5
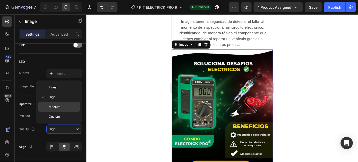
click at [69, 108] on p "Medium" at bounding box center [63, 107] width 29 height 5
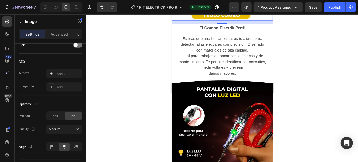
scroll to position [349, 0]
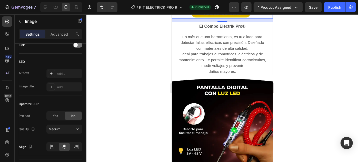
click at [217, 111] on img at bounding box center [221, 137] width 101 height 125
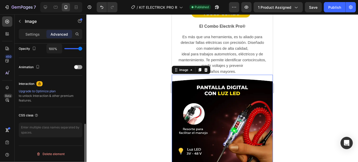
scroll to position [208, 0]
click at [240, 107] on img at bounding box center [221, 137] width 101 height 125
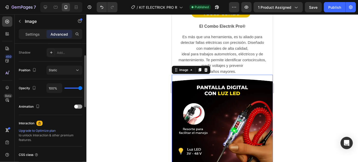
scroll to position [130, 0]
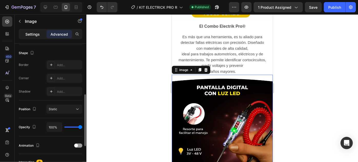
drag, startPoint x: 27, startPoint y: 33, endPoint x: 31, endPoint y: 35, distance: 4.4
click at [28, 33] on p "Settings" at bounding box center [32, 34] width 14 height 5
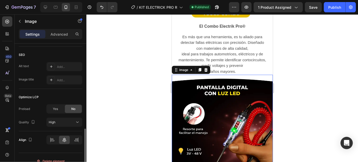
scroll to position [253, 0]
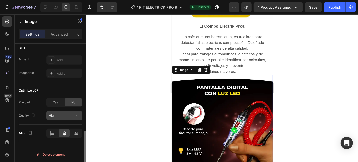
click at [65, 113] on div "High" at bounding box center [62, 115] width 26 height 5
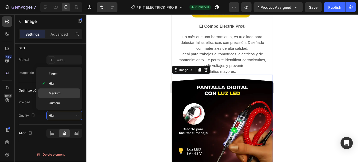
click at [63, 92] on p "Medium" at bounding box center [63, 93] width 29 height 5
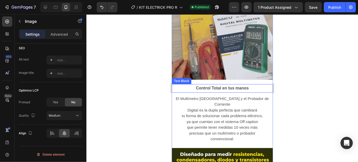
scroll to position [621, 0]
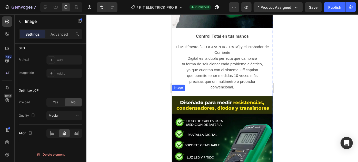
click at [204, 108] on img at bounding box center [221, 152] width 101 height 125
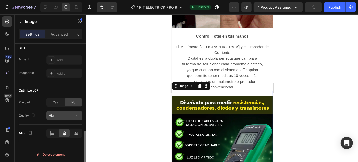
click at [75, 118] on button "High" at bounding box center [64, 115] width 36 height 9
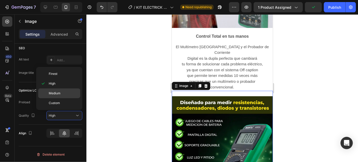
click at [69, 93] on p "Medium" at bounding box center [63, 93] width 29 height 5
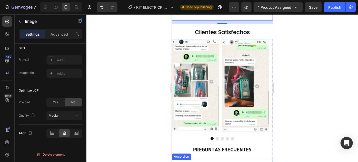
scroll to position [815, 0]
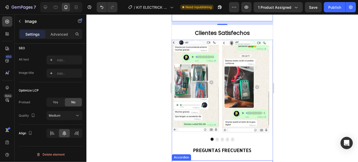
click at [201, 82] on img at bounding box center [194, 85] width 47 height 92
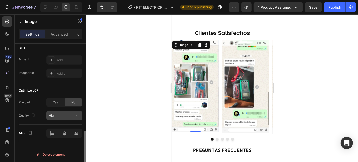
click at [79, 119] on button "High" at bounding box center [64, 115] width 36 height 9
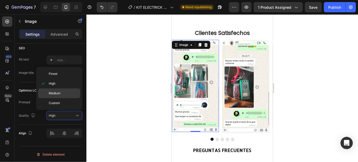
click at [65, 93] on p "Medium" at bounding box center [63, 93] width 29 height 5
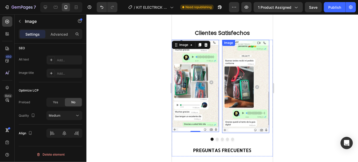
click at [239, 64] on img at bounding box center [245, 85] width 47 height 93
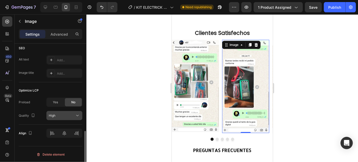
click at [77, 115] on icon at bounding box center [77, 115] width 5 height 5
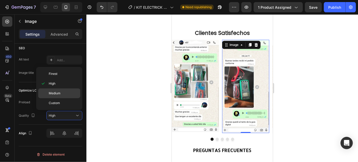
click at [66, 92] on p "Medium" at bounding box center [63, 93] width 29 height 5
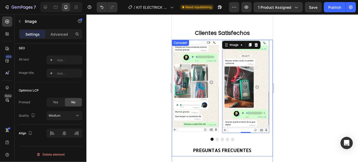
click at [268, 84] on icon "Carousel Next Arrow" at bounding box center [270, 87] width 6 height 6
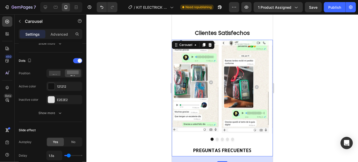
scroll to position [0, 0]
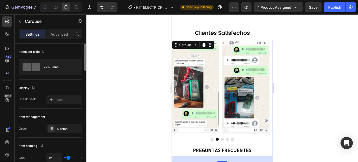
click at [234, 67] on img at bounding box center [245, 86] width 47 height 94
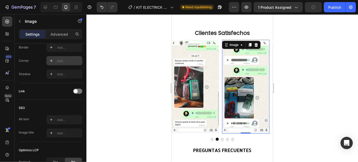
scroll to position [232, 0]
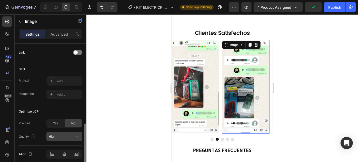
click at [62, 137] on div "High" at bounding box center [62, 136] width 26 height 5
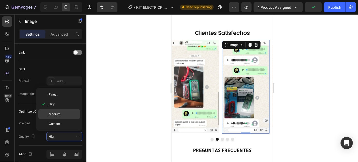
click at [62, 112] on p "Medium" at bounding box center [63, 114] width 29 height 5
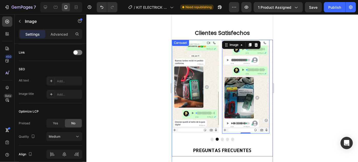
click at [267, 84] on icon "Carousel Next Arrow" at bounding box center [270, 87] width 6 height 6
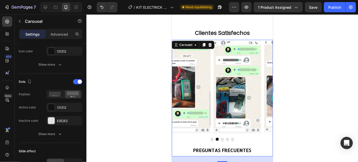
scroll to position [0, 0]
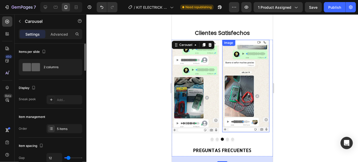
click at [239, 63] on img at bounding box center [245, 85] width 47 height 93
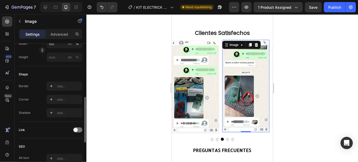
scroll to position [253, 0]
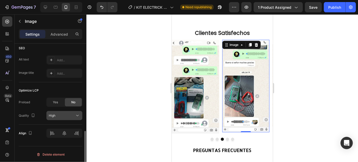
click at [70, 116] on div "High" at bounding box center [62, 115] width 26 height 5
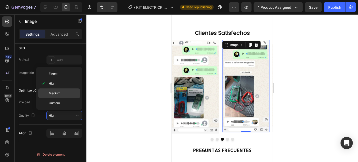
click at [66, 94] on p "Medium" at bounding box center [63, 93] width 29 height 5
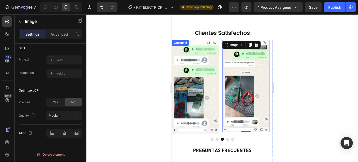
click at [267, 84] on icon "Carousel Next Arrow" at bounding box center [270, 87] width 6 height 6
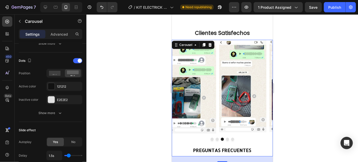
scroll to position [0, 0]
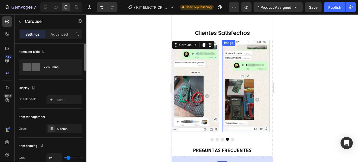
click at [247, 69] on img at bounding box center [245, 85] width 47 height 92
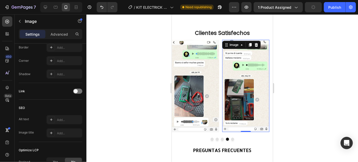
scroll to position [253, 0]
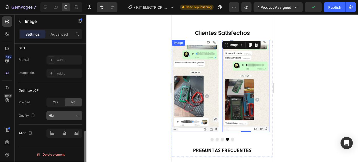
click at [63, 113] on div "High" at bounding box center [64, 115] width 31 height 5
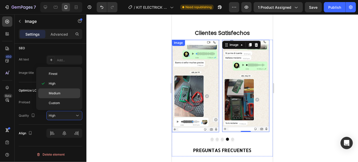
click at [70, 93] on p "Medium" at bounding box center [63, 93] width 29 height 5
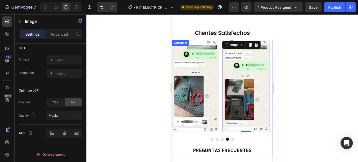
click at [267, 84] on icon "Carousel Next Arrow" at bounding box center [270, 87] width 6 height 6
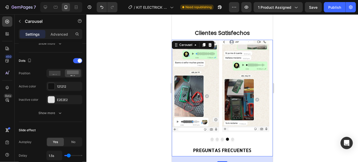
scroll to position [0, 0]
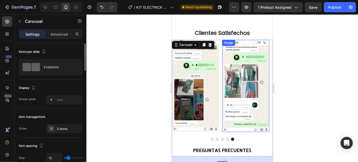
click at [243, 68] on img at bounding box center [245, 85] width 47 height 92
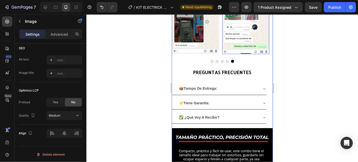
scroll to position [970, 0]
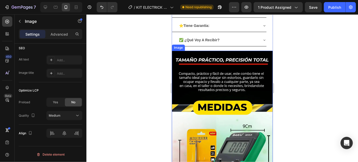
click at [207, 105] on img at bounding box center [221, 132] width 101 height 165
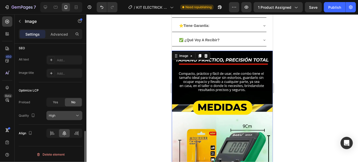
click at [59, 118] on button "High" at bounding box center [64, 115] width 36 height 9
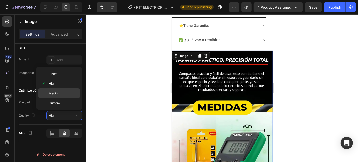
click at [74, 95] on p "Medium" at bounding box center [63, 93] width 29 height 5
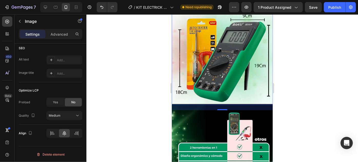
scroll to position [1126, 0]
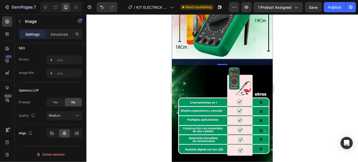
click at [223, 117] on img at bounding box center [221, 112] width 101 height 107
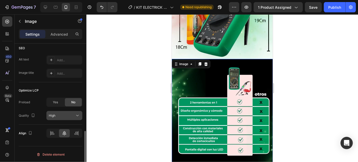
click at [59, 119] on button "High" at bounding box center [64, 115] width 36 height 9
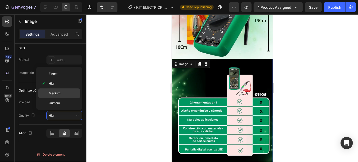
click at [73, 96] on div "Medium" at bounding box center [59, 93] width 42 height 10
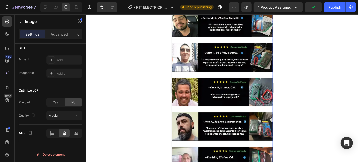
scroll to position [1320, 0]
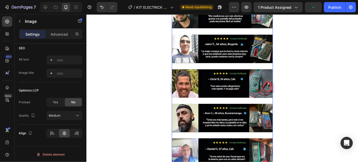
click at [231, 91] on img at bounding box center [221, 76] width 101 height 210
click at [209, 83] on img at bounding box center [221, 76] width 101 height 210
click at [332, 6] on div "Publish" at bounding box center [334, 7] width 13 height 5
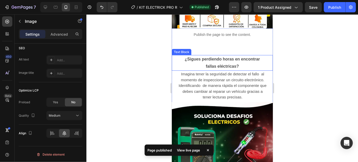
scroll to position [0, 0]
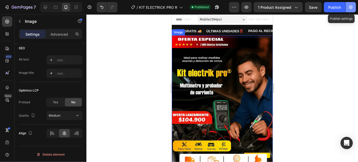
click at [347, 9] on button "button" at bounding box center [350, 7] width 10 height 10
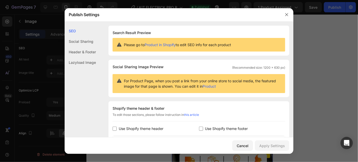
scroll to position [92, 0]
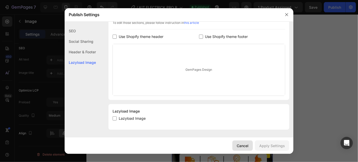
click at [237, 144] on button "Cancel" at bounding box center [242, 145] width 21 height 10
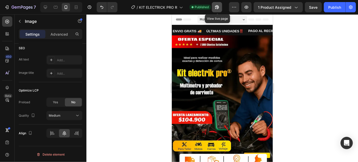
click at [218, 9] on icon "button" at bounding box center [216, 7] width 5 height 5
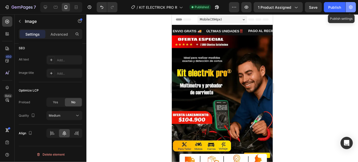
click at [355, 8] on button "button" at bounding box center [350, 7] width 10 height 10
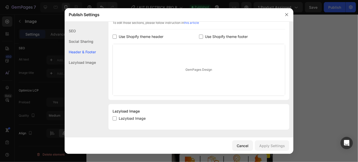
click at [115, 118] on input "checkbox" at bounding box center [114, 118] width 4 height 4
click at [113, 119] on input "checkbox" at bounding box center [114, 118] width 4 height 4
checkbox input "true"
click at [280, 148] on div "Apply Settings" at bounding box center [272, 145] width 26 height 5
click at [290, 14] on button "button" at bounding box center [286, 15] width 8 height 8
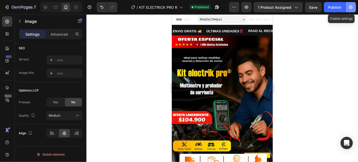
click at [351, 9] on icon "button" at bounding box center [350, 7] width 5 height 5
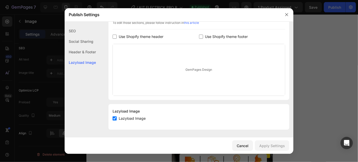
click at [115, 119] on input "checkbox" at bounding box center [114, 118] width 4 height 4
checkbox input "false"
click at [269, 144] on div "Apply Settings" at bounding box center [272, 145] width 26 height 5
click at [288, 14] on icon "button" at bounding box center [286, 15] width 4 height 4
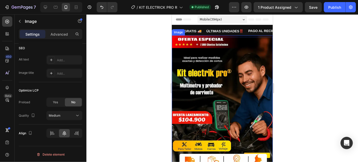
click at [232, 93] on img at bounding box center [221, 104] width 101 height 139
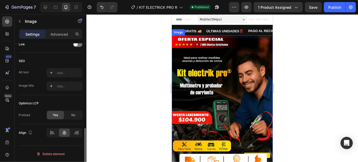
scroll to position [240, 0]
click at [73, 114] on span "No" at bounding box center [73, 116] width 4 height 5
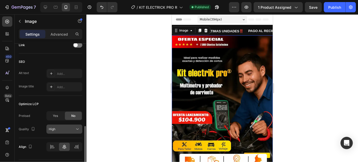
click at [69, 127] on div "High" at bounding box center [62, 129] width 26 height 5
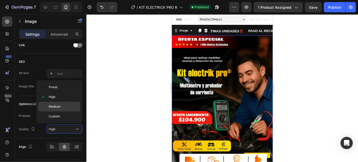
click at [71, 105] on p "Medium" at bounding box center [63, 106] width 29 height 5
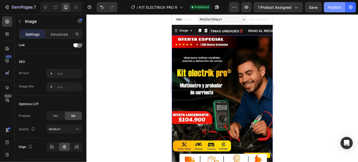
click at [340, 7] on div "Publish" at bounding box center [334, 7] width 13 height 5
click at [348, 6] on icon "button" at bounding box center [350, 7] width 5 height 5
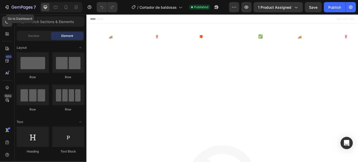
click at [19, 7] on icon "button" at bounding box center [22, 7] width 21 height 4
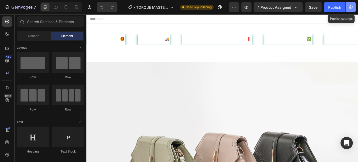
click at [352, 6] on icon "button" at bounding box center [351, 7] width 4 height 4
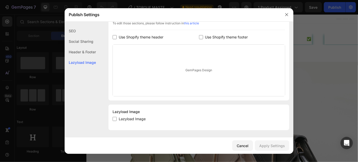
scroll to position [92, 0]
drag, startPoint x: 241, startPoint y: 147, endPoint x: 175, endPoint y: 149, distance: 66.7
click at [241, 147] on div "Cancel" at bounding box center [243, 145] width 12 height 5
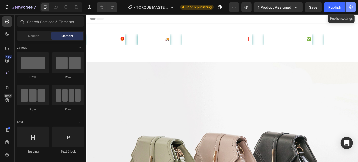
click at [346, 9] on button "button" at bounding box center [350, 7] width 10 height 10
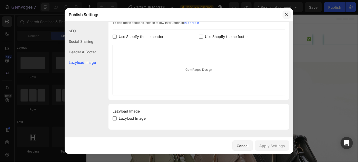
click at [290, 16] on button "button" at bounding box center [286, 15] width 8 height 8
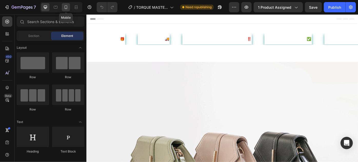
click at [65, 8] on icon at bounding box center [65, 7] width 5 height 5
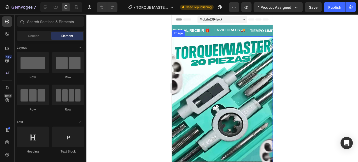
click at [224, 67] on img at bounding box center [221, 120] width 101 height 169
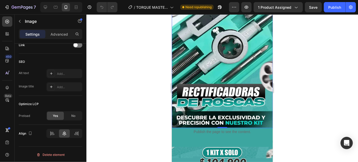
scroll to position [194, 0]
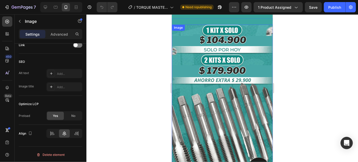
click at [221, 94] on img at bounding box center [221, 108] width 101 height 169
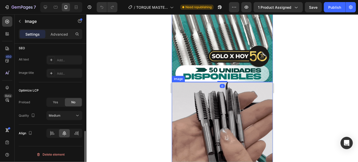
scroll to position [349, 0]
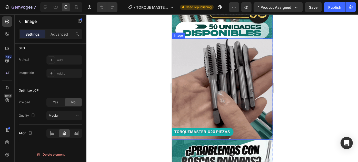
click at [226, 95] on img at bounding box center [221, 88] width 101 height 101
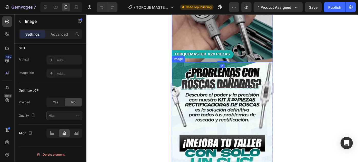
click at [224, 103] on img at bounding box center [221, 146] width 101 height 169
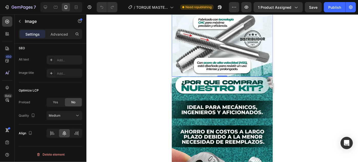
scroll to position [582, 0]
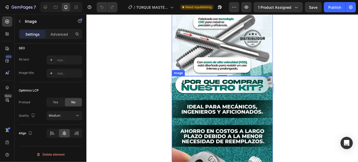
click at [217, 95] on img at bounding box center [221, 161] width 101 height 171
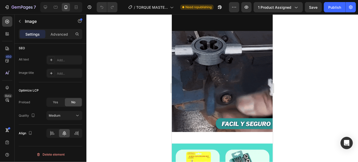
click at [217, 95] on img at bounding box center [221, 81] width 101 height 101
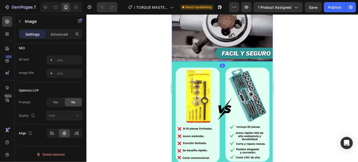
scroll to position [893, 0]
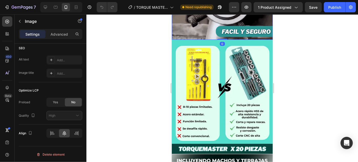
click at [217, 95] on img at bounding box center [221, 91] width 101 height 104
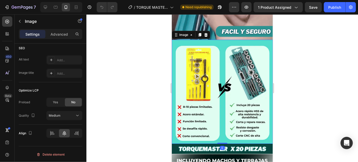
scroll to position [970, 0]
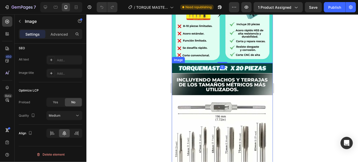
click at [207, 114] on img at bounding box center [221, 147] width 101 height 169
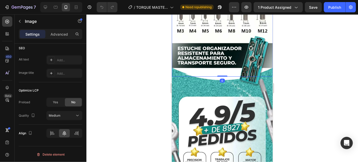
click at [215, 104] on img at bounding box center [221, 160] width 101 height 173
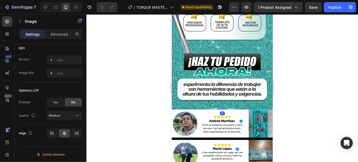
scroll to position [1281, 0]
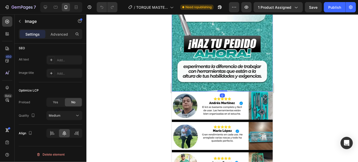
click at [215, 103] on img at bounding box center [221, 136] width 101 height 90
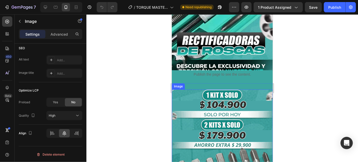
scroll to position [0, 0]
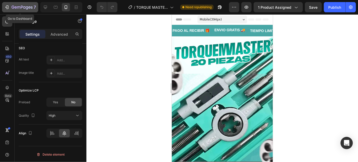
click at [27, 5] on div "7" at bounding box center [24, 7] width 24 height 6
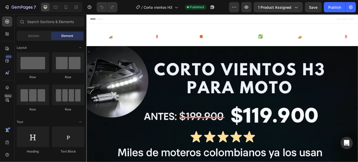
click at [70, 8] on div at bounding box center [61, 7] width 42 height 10
click at [65, 9] on icon at bounding box center [65, 7] width 5 height 5
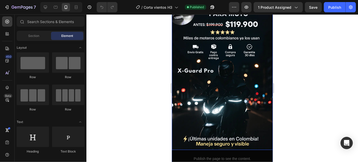
scroll to position [39, 0]
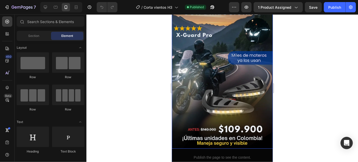
click at [213, 71] on img at bounding box center [221, 72] width 101 height 151
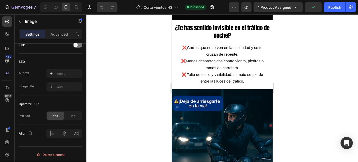
scroll to position [194, 0]
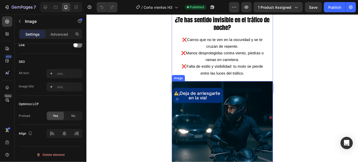
click at [220, 96] on img at bounding box center [221, 137] width 101 height 113
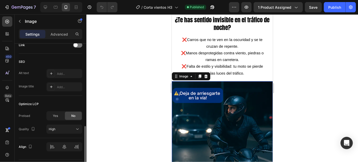
scroll to position [253, 0]
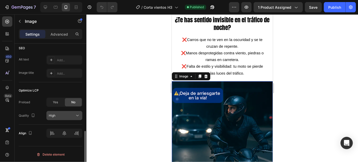
click at [70, 114] on div "High" at bounding box center [62, 115] width 26 height 5
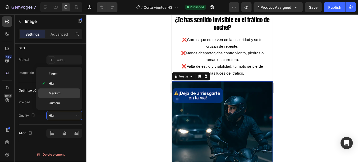
click at [68, 95] on p "Medium" at bounding box center [63, 93] width 29 height 5
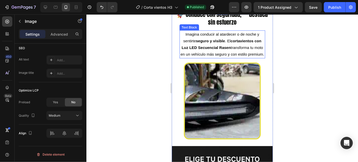
scroll to position [388, 0]
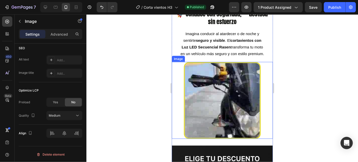
click at [244, 99] on img at bounding box center [221, 100] width 77 height 77
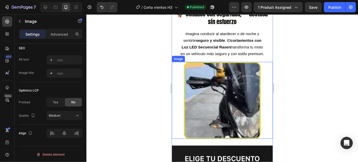
scroll to position [240, 0]
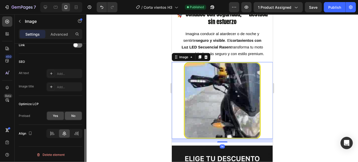
click at [74, 115] on span "No" at bounding box center [73, 116] width 4 height 5
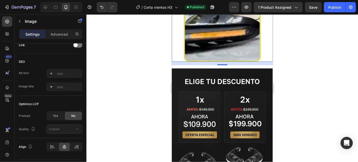
scroll to position [466, 0]
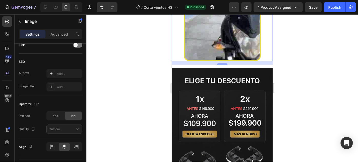
click at [223, 101] on img at bounding box center [221, 142] width 101 height 151
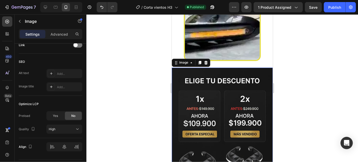
scroll to position [240, 0]
click at [71, 125] on button "High" at bounding box center [64, 129] width 36 height 9
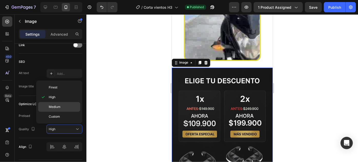
click at [71, 109] on div "Medium" at bounding box center [59, 107] width 42 height 10
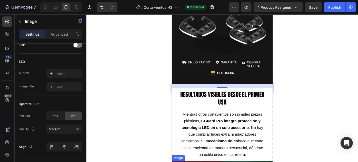
scroll to position [660, 0]
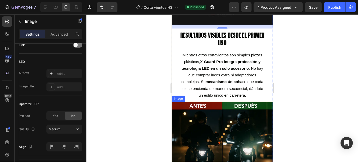
click at [223, 110] on img at bounding box center [221, 148] width 101 height 95
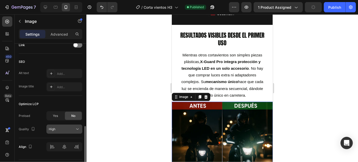
click at [68, 129] on div "High" at bounding box center [62, 129] width 26 height 5
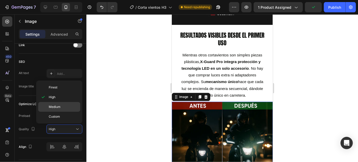
click at [73, 105] on p "Medium" at bounding box center [63, 107] width 29 height 5
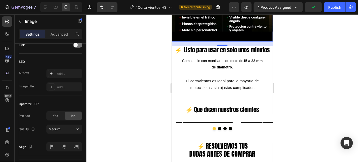
scroll to position [815, 0]
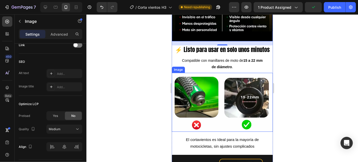
click at [192, 108] on img at bounding box center [221, 102] width 101 height 59
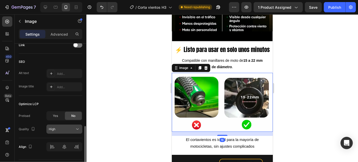
click at [75, 127] on icon at bounding box center [77, 129] width 5 height 5
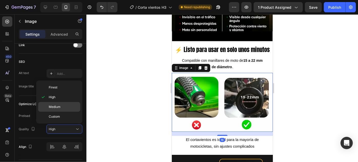
click at [66, 108] on p "Medium" at bounding box center [63, 107] width 29 height 5
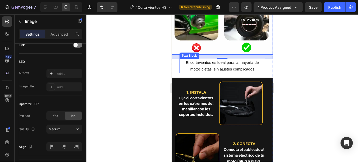
scroll to position [893, 0]
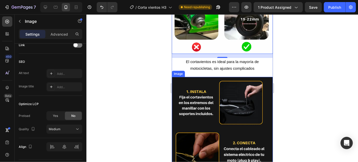
click at [214, 101] on img at bounding box center [221, 152] width 101 height 151
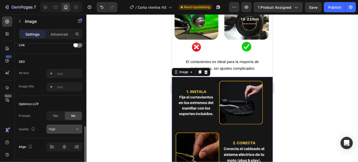
click at [66, 128] on div "High" at bounding box center [62, 129] width 26 height 5
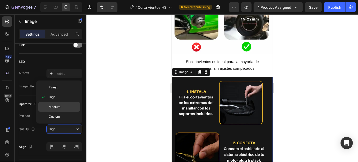
click at [73, 105] on p "Medium" at bounding box center [63, 107] width 29 height 5
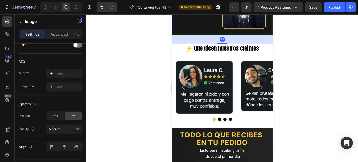
scroll to position [1087, 0]
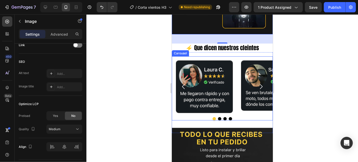
click at [203, 93] on img at bounding box center [204, 86] width 57 height 53
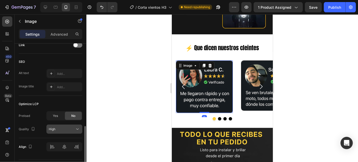
click at [71, 127] on div "High" at bounding box center [62, 129] width 26 height 5
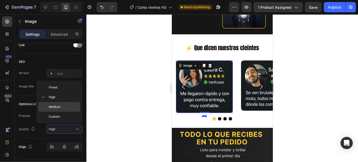
click at [68, 107] on p "Medium" at bounding box center [63, 107] width 29 height 5
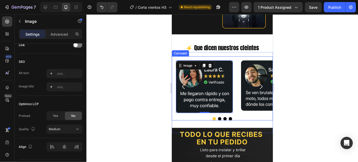
click at [246, 81] on img at bounding box center [269, 85] width 57 height 50
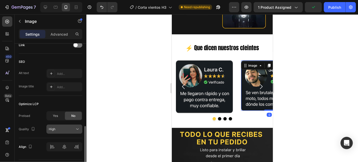
click at [65, 127] on div "High" at bounding box center [62, 129] width 26 height 5
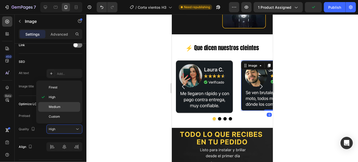
click at [62, 108] on p "Medium" at bounding box center [63, 107] width 29 height 5
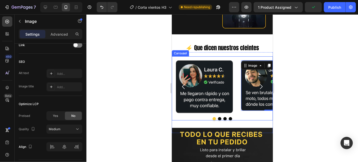
click at [260, 84] on icon "Carousel Next Arrow" at bounding box center [261, 86] width 3 height 5
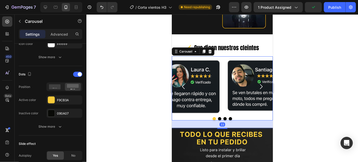
scroll to position [0, 0]
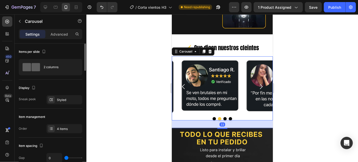
click at [257, 83] on icon "Carousel Next Arrow" at bounding box center [260, 86] width 7 height 7
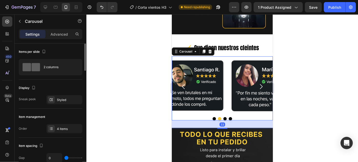
click at [231, 77] on img at bounding box center [259, 85] width 57 height 51
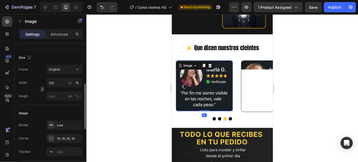
scroll to position [253, 0]
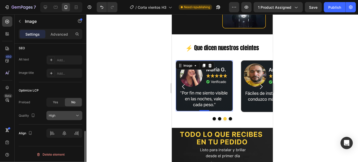
click at [52, 115] on span "High" at bounding box center [52, 116] width 7 height 4
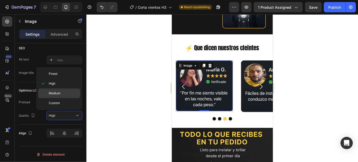
click at [70, 91] on p "Medium" at bounding box center [63, 93] width 29 height 5
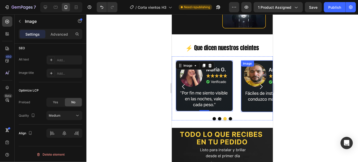
click at [257, 83] on icon "Carousel Next Arrow" at bounding box center [260, 86] width 7 height 7
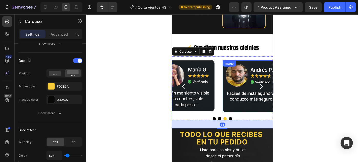
scroll to position [0, 0]
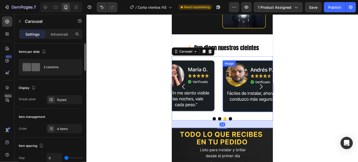
click at [222, 81] on img at bounding box center [250, 85] width 57 height 51
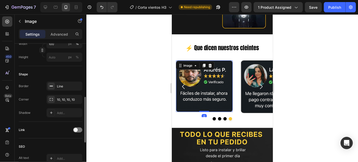
scroll to position [253, 0]
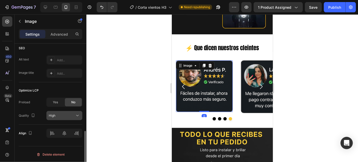
click at [64, 118] on button "High" at bounding box center [64, 115] width 36 height 9
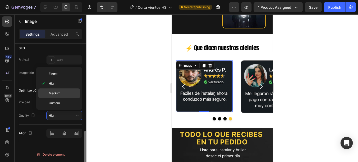
click at [63, 94] on p "Medium" at bounding box center [63, 93] width 29 height 5
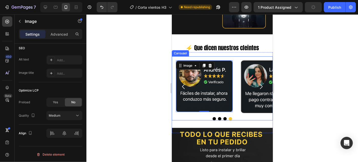
click at [257, 83] on icon "Carousel Next Arrow" at bounding box center [260, 86] width 7 height 7
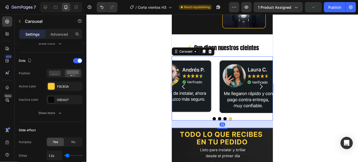
scroll to position [0, 0]
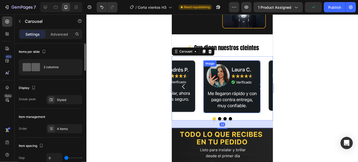
click at [223, 81] on img at bounding box center [231, 86] width 57 height 53
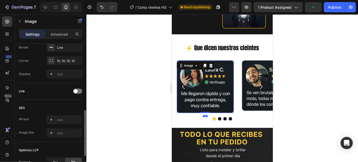
scroll to position [253, 0]
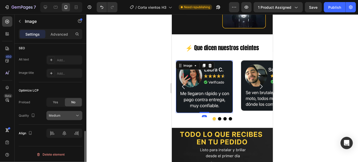
click at [64, 114] on div "Medium" at bounding box center [62, 115] width 26 height 5
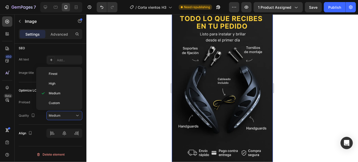
scroll to position [1203, 0]
click at [207, 105] on img at bounding box center [221, 86] width 101 height 151
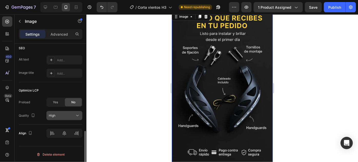
click at [65, 115] on div "High" at bounding box center [62, 115] width 26 height 5
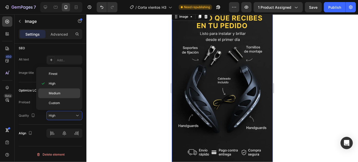
click at [70, 91] on p "Medium" at bounding box center [63, 93] width 29 height 5
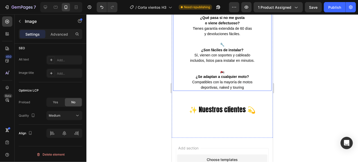
scroll to position [1436, 0]
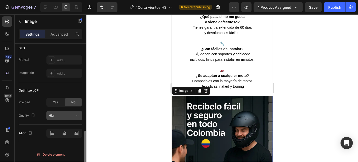
click at [75, 113] on icon at bounding box center [77, 115] width 5 height 5
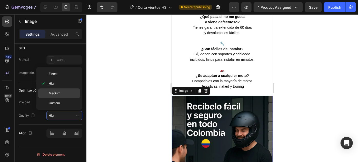
click at [67, 92] on p "Medium" at bounding box center [63, 93] width 29 height 5
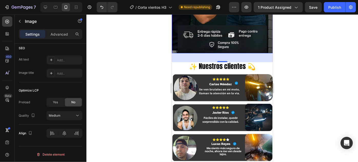
scroll to position [1631, 0]
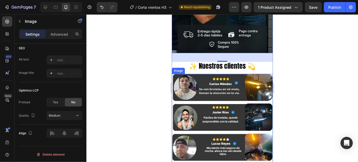
click at [216, 96] on img at bounding box center [221, 148] width 101 height 148
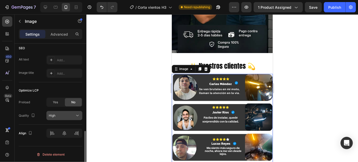
click at [58, 115] on div "High" at bounding box center [62, 115] width 26 height 5
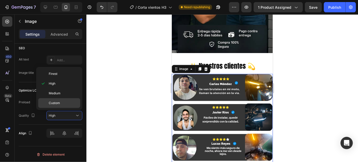
click at [55, 98] on div "Custom" at bounding box center [59, 103] width 42 height 10
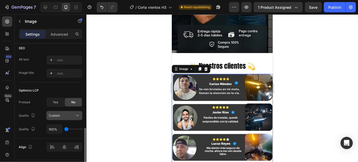
click at [69, 115] on div "Custom" at bounding box center [62, 115] width 26 height 5
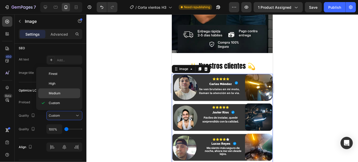
click at [64, 94] on p "Medium" at bounding box center [63, 93] width 29 height 5
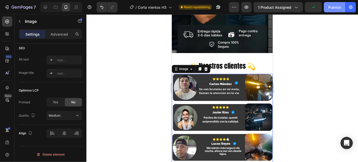
click at [338, 4] on button "Publish" at bounding box center [335, 7] width 22 height 10
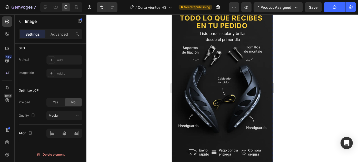
scroll to position [1281, 0]
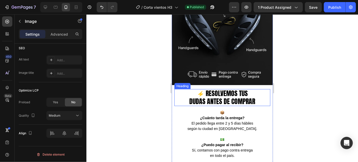
click at [230, 88] on span "RESOLVEMOS TUS" at bounding box center [226, 93] width 42 height 10
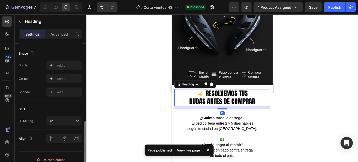
scroll to position [199, 0]
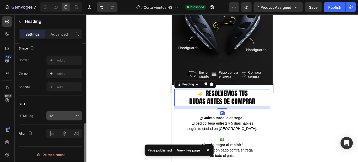
click at [62, 111] on button "H2" at bounding box center [64, 115] width 36 height 9
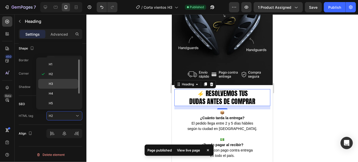
click at [64, 81] on div "H3" at bounding box center [58, 84] width 40 height 10
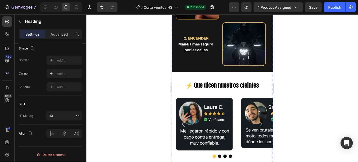
scroll to position [1048, 0]
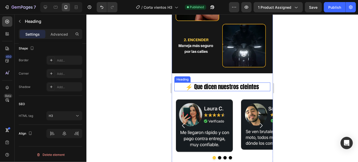
click at [214, 84] on h2 "⚡ Que dicen nuestros cleintes" at bounding box center [222, 86] width 96 height 9
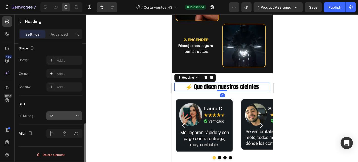
click at [77, 113] on icon at bounding box center [77, 115] width 5 height 5
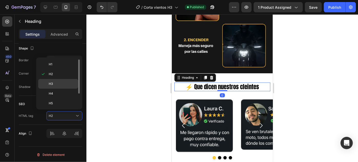
click at [66, 84] on p "H3" at bounding box center [62, 83] width 27 height 5
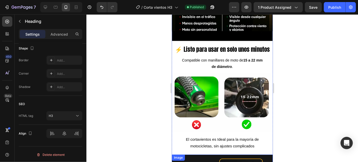
scroll to position [815, 0]
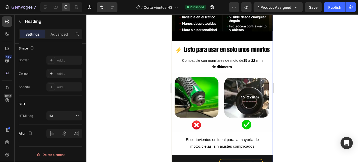
click at [221, 54] on h2 "⚡ Listo para usar en solo unos minutos" at bounding box center [222, 49] width 96 height 9
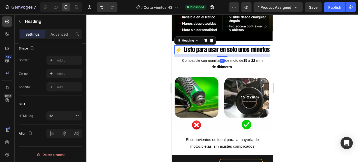
click at [219, 45] on h2 "⚡ Listo para usar en solo unos minutos" at bounding box center [222, 49] width 96 height 9
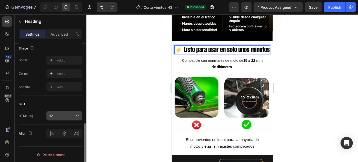
click at [70, 111] on button "H2" at bounding box center [64, 115] width 36 height 9
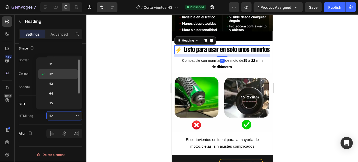
click at [59, 77] on div "H2" at bounding box center [58, 74] width 40 height 10
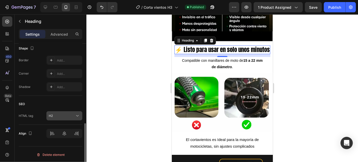
drag, startPoint x: 60, startPoint y: 120, endPoint x: 61, endPoint y: 117, distance: 2.7
click at [61, 119] on div "SEO HTML tag H2" at bounding box center [51, 110] width 64 height 29
click at [62, 110] on div "SEO HTML tag H2" at bounding box center [51, 110] width 64 height 29
click at [62, 118] on button "H2" at bounding box center [64, 115] width 36 height 9
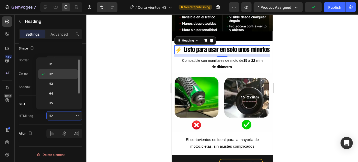
click at [68, 75] on p "H2" at bounding box center [62, 74] width 27 height 5
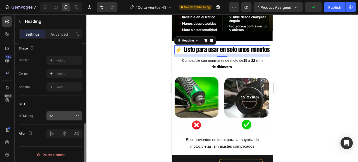
click at [59, 112] on button "H2" at bounding box center [64, 115] width 36 height 9
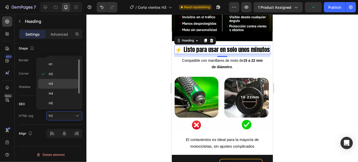
click at [65, 83] on p "H3" at bounding box center [62, 83] width 27 height 5
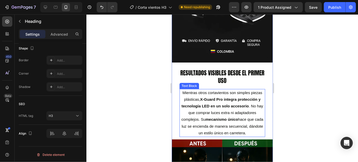
scroll to position [621, 0]
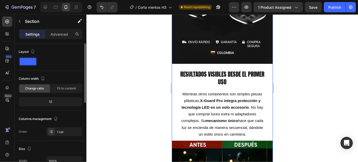
click at [217, 71] on h2 "RESULTADOS VISIBLES DESDE EL PRIMER USO" at bounding box center [222, 78] width 91 height 16
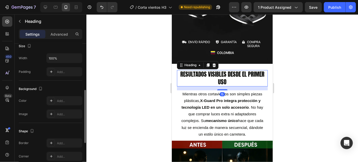
scroll to position [199, 0]
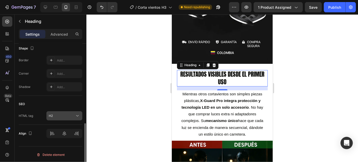
click at [61, 113] on div "H2" at bounding box center [64, 115] width 31 height 5
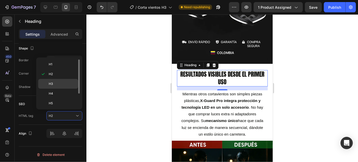
click at [67, 82] on p "H3" at bounding box center [62, 83] width 27 height 5
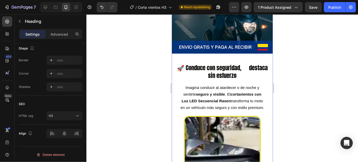
scroll to position [311, 0]
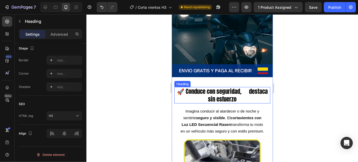
click at [223, 95] on h2 "🚀 Conduce con seguridad, destaca sin esfuerzo" at bounding box center [222, 95] width 96 height 16
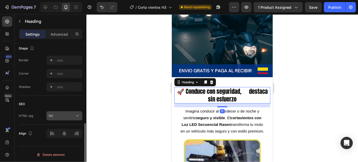
click at [74, 115] on div "H2" at bounding box center [62, 116] width 26 height 5
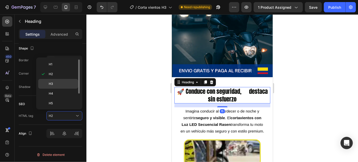
click at [67, 82] on p "H3" at bounding box center [62, 83] width 27 height 5
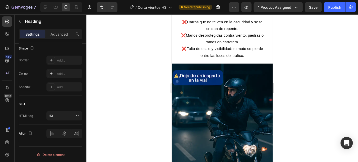
scroll to position [116, 0]
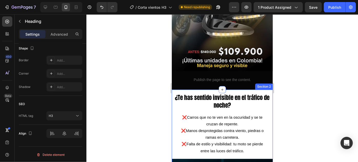
click at [212, 103] on span "¿Te has sentido invisible en el tráfico de noche?" at bounding box center [222, 101] width 95 height 17
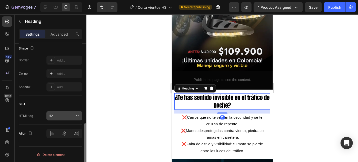
click at [70, 112] on button "H2" at bounding box center [64, 115] width 36 height 9
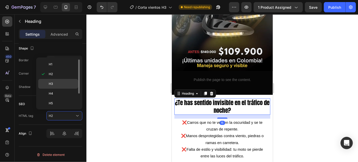
click at [71, 85] on p "H3" at bounding box center [62, 83] width 27 height 5
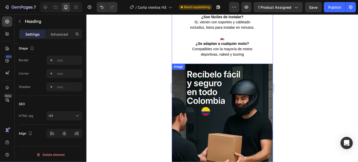
scroll to position [1384, 0]
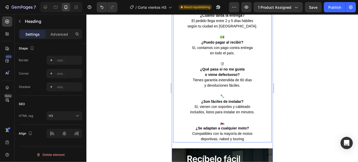
click at [225, 115] on p "🏍️ ¿Se adaptan a cualquier moto?" at bounding box center [221, 123] width 97 height 16
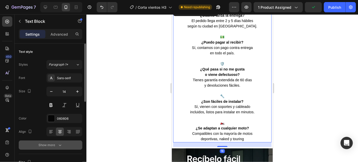
click at [44, 148] on button "Show more" at bounding box center [51, 144] width 64 height 9
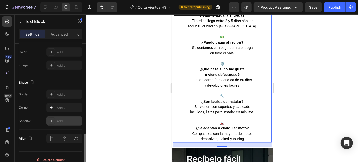
scroll to position [237, 0]
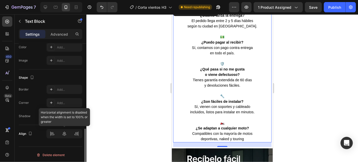
click at [65, 136] on div at bounding box center [64, 133] width 36 height 9
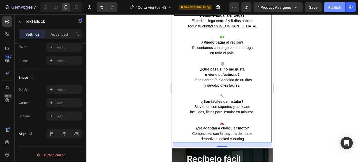
click at [328, 7] on button "Publish" at bounding box center [335, 7] width 22 height 10
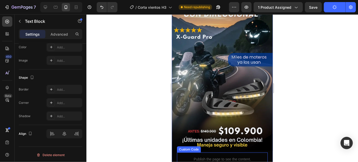
scroll to position [0, 0]
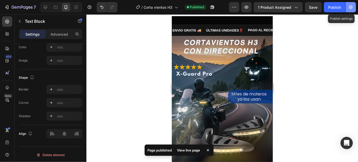
click at [355, 8] on button "button" at bounding box center [350, 7] width 10 height 10
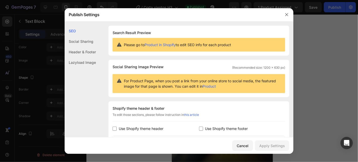
click at [352, 5] on div at bounding box center [179, 81] width 358 height 162
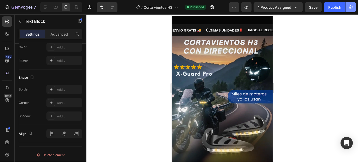
click at [352, 8] on icon "button" at bounding box center [350, 7] width 5 height 5
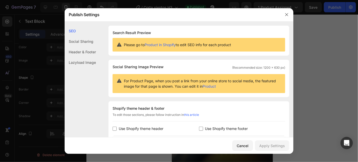
scroll to position [92, 0]
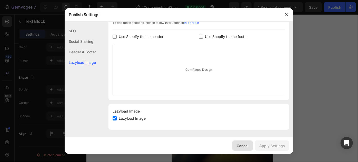
drag, startPoint x: 243, startPoint y: 142, endPoint x: 71, endPoint y: 127, distance: 172.6
click at [243, 142] on button "Cancel" at bounding box center [242, 145] width 21 height 10
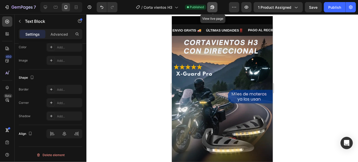
click at [212, 9] on icon "button" at bounding box center [212, 7] width 5 height 5
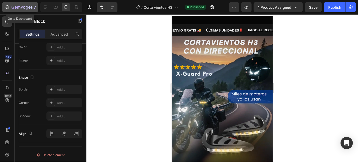
click at [22, 7] on icon "button" at bounding box center [22, 7] width 21 height 4
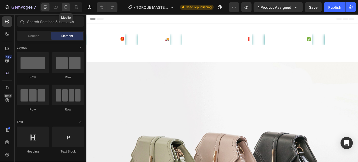
click at [65, 6] on icon at bounding box center [65, 7] width 5 height 5
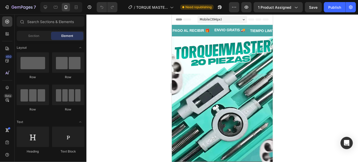
click at [336, 2] on div "7 Version history / TORQUE MASTER X 20 PIEZAS Need republishing Preview 1 produ…" at bounding box center [179, 7] width 358 height 15
click at [332, 11] on button "Publish" at bounding box center [335, 7] width 22 height 10
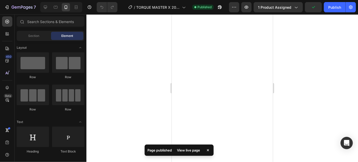
scroll to position [311, 0]
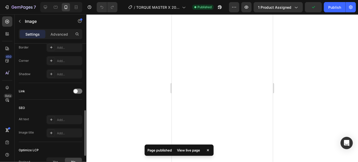
scroll to position [253, 0]
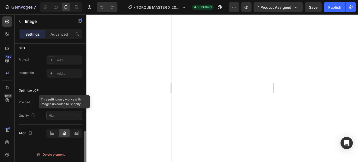
click at [72, 114] on div at bounding box center [64, 115] width 36 height 9
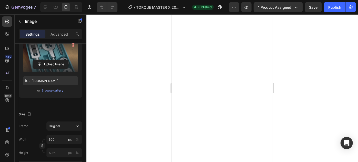
scroll to position [0, 0]
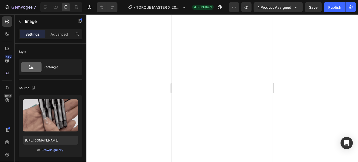
click at [131, 96] on div at bounding box center [221, 88] width 271 height 148
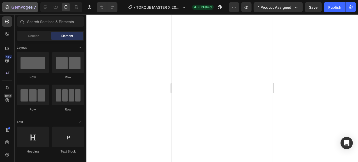
click at [14, 11] on button "7" at bounding box center [20, 7] width 36 height 10
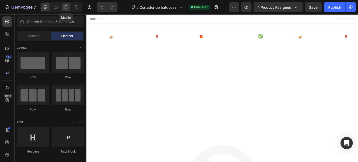
click at [65, 9] on icon at bounding box center [65, 7] width 5 height 5
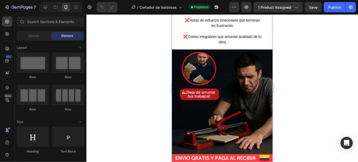
scroll to position [78, 0]
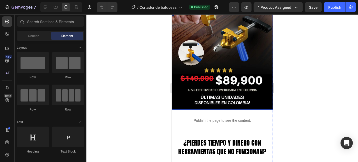
click at [211, 75] on img at bounding box center [221, 33] width 101 height 151
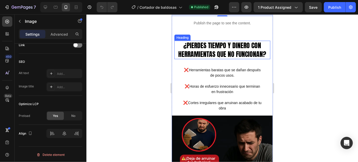
scroll to position [233, 0]
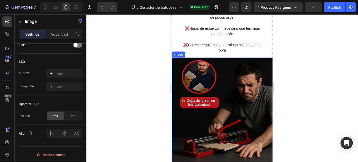
click at [229, 74] on img at bounding box center [221, 113] width 101 height 113
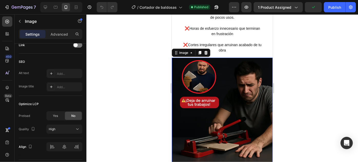
scroll to position [240, 0]
click at [58, 126] on button "High" at bounding box center [64, 129] width 36 height 9
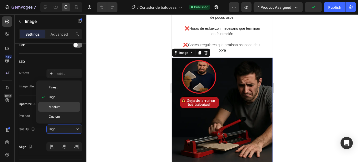
click at [67, 105] on p "Medium" at bounding box center [63, 107] width 29 height 5
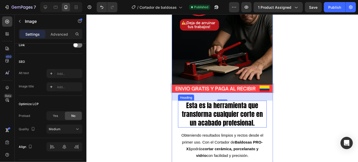
scroll to position [349, 0]
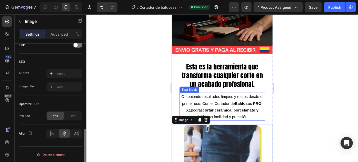
scroll to position [388, 0]
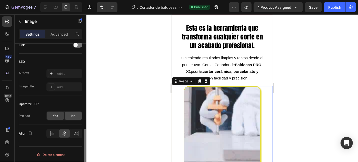
click at [72, 112] on div "No" at bounding box center [73, 116] width 17 height 8
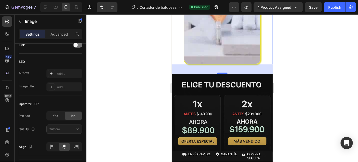
scroll to position [505, 0]
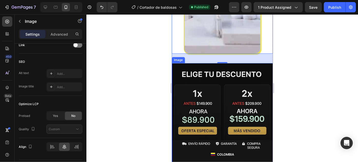
click at [230, 87] on img at bounding box center [221, 114] width 101 height 102
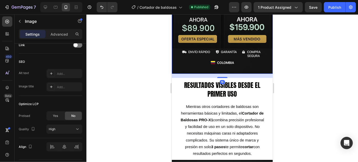
scroll to position [660, 0]
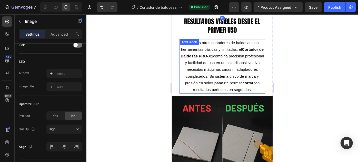
click at [226, 103] on img at bounding box center [221, 152] width 101 height 113
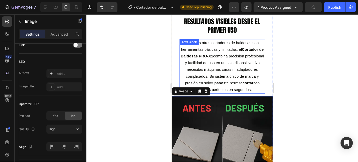
scroll to position [544, 0]
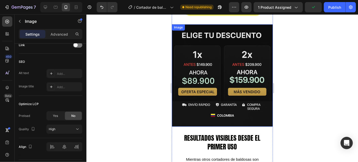
click at [226, 81] on img at bounding box center [221, 75] width 101 height 102
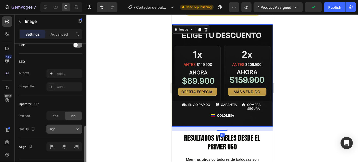
click at [57, 130] on div "High" at bounding box center [62, 129] width 26 height 5
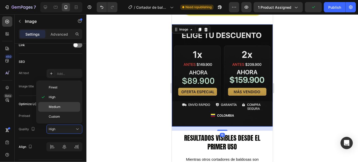
click at [65, 102] on div "Medium" at bounding box center [59, 107] width 42 height 10
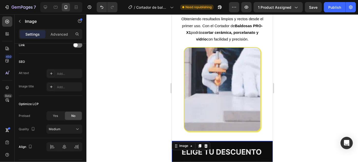
scroll to position [388, 0]
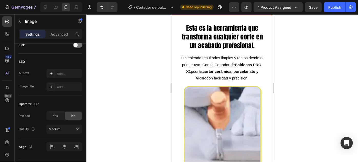
click at [219, 86] on img at bounding box center [221, 128] width 77 height 84
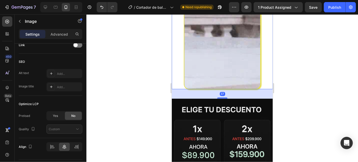
scroll to position [544, 0]
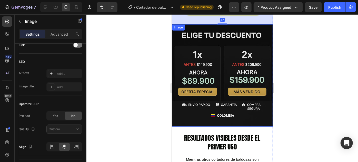
click at [226, 99] on img at bounding box center [221, 75] width 101 height 102
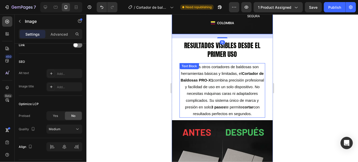
scroll to position [660, 0]
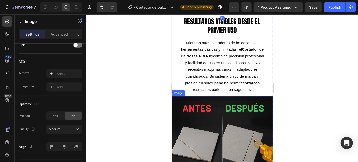
click at [214, 99] on img at bounding box center [221, 152] width 101 height 113
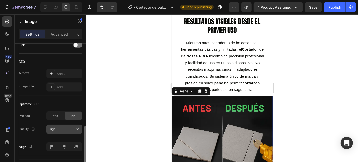
click at [72, 128] on div "High" at bounding box center [62, 129] width 26 height 5
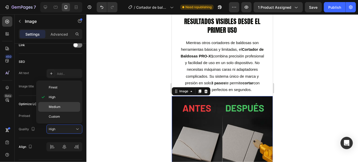
click at [72, 106] on p "Medium" at bounding box center [63, 107] width 29 height 5
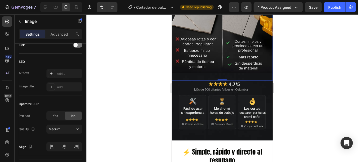
scroll to position [815, 0]
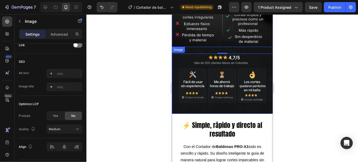
click at [217, 67] on img at bounding box center [221, 79] width 101 height 67
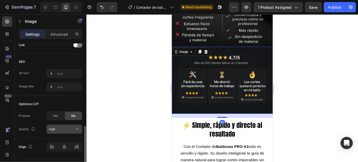
click at [71, 127] on div "High" at bounding box center [62, 129] width 26 height 5
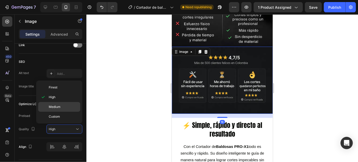
click at [62, 106] on p "Medium" at bounding box center [63, 107] width 29 height 5
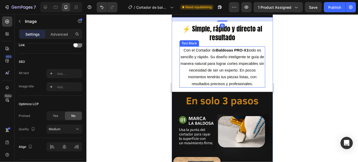
scroll to position [970, 0]
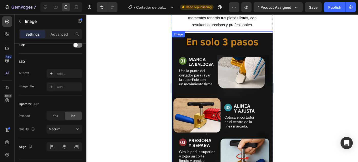
click at [201, 97] on img at bounding box center [221, 103] width 101 height 145
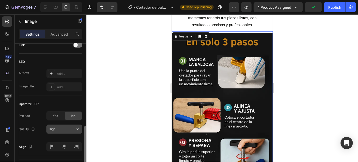
click at [64, 131] on div "High" at bounding box center [62, 129] width 26 height 5
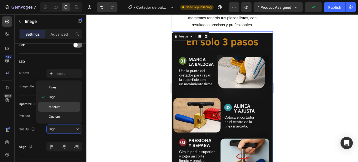
click at [73, 107] on p "Medium" at bounding box center [63, 107] width 29 height 5
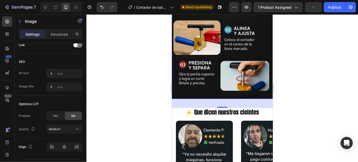
scroll to position [1126, 0]
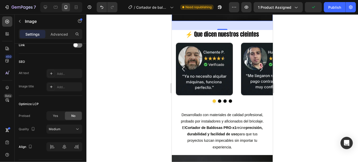
click at [207, 111] on p "Desarrollado con materiales de calidad profesional, probado por instaladores y …" at bounding box center [222, 130] width 85 height 39
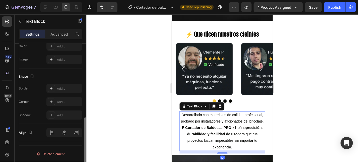
scroll to position [0, 0]
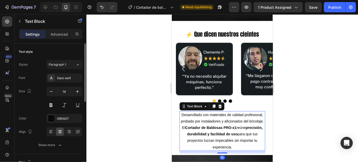
click at [216, 50] on img at bounding box center [204, 69] width 57 height 53
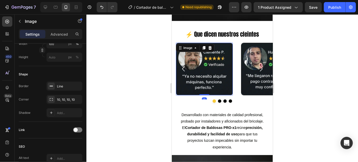
scroll to position [253, 0]
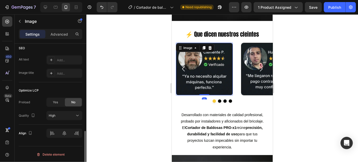
click at [54, 122] on div "Optimize LCP Preload Yes No Quality High" at bounding box center [51, 103] width 64 height 42
click at [58, 115] on div "High" at bounding box center [62, 115] width 26 height 5
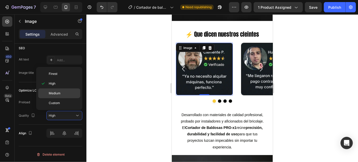
click at [66, 93] on p "Medium" at bounding box center [63, 93] width 29 height 5
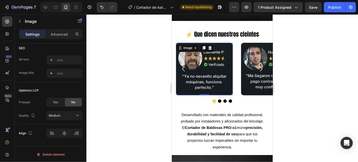
click at [246, 43] on img at bounding box center [269, 69] width 57 height 53
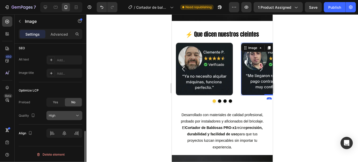
click at [64, 118] on button "High" at bounding box center [64, 115] width 36 height 9
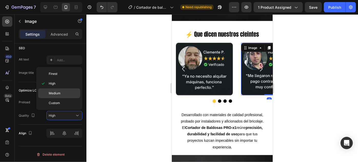
click at [70, 89] on div "Medium" at bounding box center [59, 93] width 42 height 10
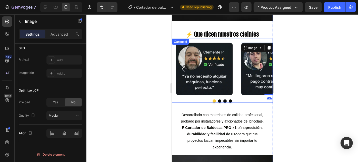
click at [258, 65] on icon "Carousel Next Arrow" at bounding box center [260, 68] width 7 height 7
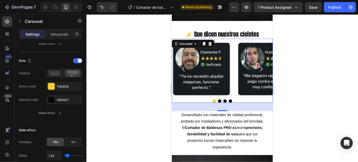
scroll to position [0, 0]
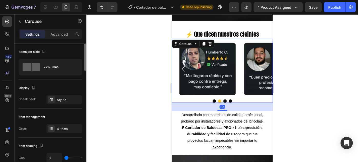
click at [259, 65] on icon "Carousel Next Arrow" at bounding box center [260, 68] width 7 height 7
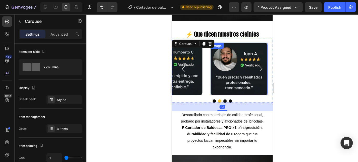
click at [218, 44] on img at bounding box center [238, 69] width 57 height 53
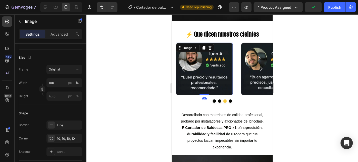
scroll to position [253, 0]
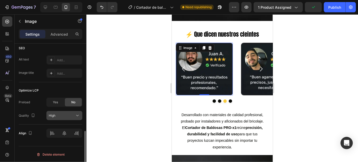
click at [65, 113] on div "High" at bounding box center [64, 115] width 31 height 5
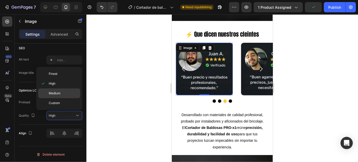
click at [70, 94] on p "Medium" at bounding box center [63, 93] width 29 height 5
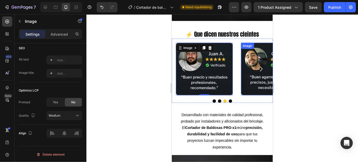
click at [245, 43] on img at bounding box center [269, 69] width 57 height 53
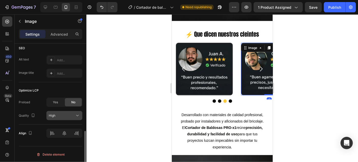
click at [66, 117] on button "High" at bounding box center [64, 115] width 36 height 9
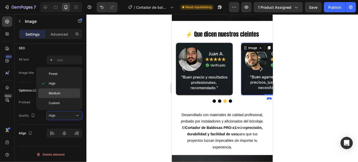
click at [64, 92] on p "Medium" at bounding box center [63, 93] width 29 height 5
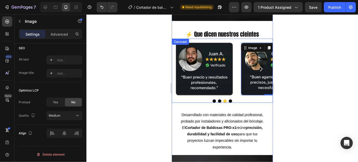
click at [260, 65] on icon "Carousel Next Arrow" at bounding box center [260, 68] width 7 height 7
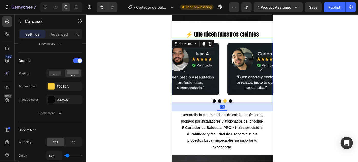
scroll to position [0, 0]
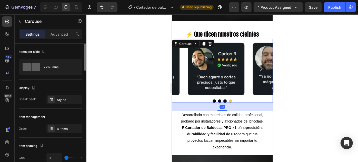
click at [260, 65] on icon "Carousel Next Arrow" at bounding box center [260, 68] width 7 height 7
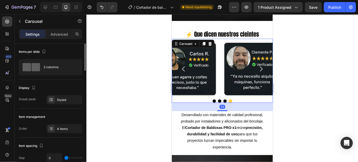
click at [235, 49] on img at bounding box center [252, 69] width 57 height 53
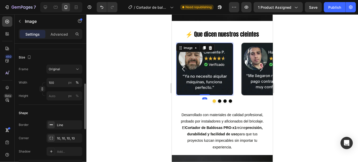
scroll to position [253, 0]
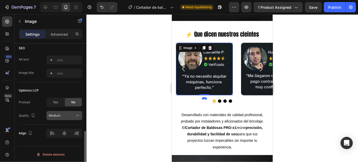
click at [66, 113] on div "Medium" at bounding box center [62, 115] width 26 height 5
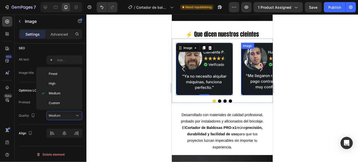
click at [248, 53] on img at bounding box center [269, 69] width 57 height 53
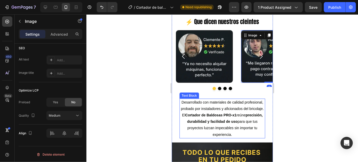
scroll to position [1242, 0]
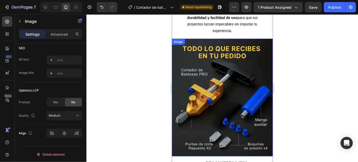
click at [209, 105] on img at bounding box center [221, 97] width 101 height 118
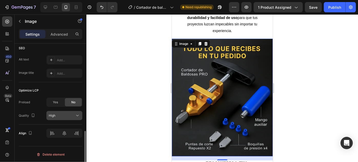
click at [70, 117] on div "High" at bounding box center [62, 115] width 26 height 5
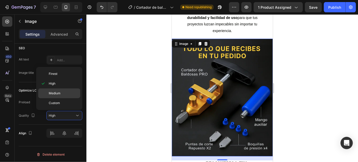
click at [74, 93] on p "Medium" at bounding box center [63, 93] width 29 height 5
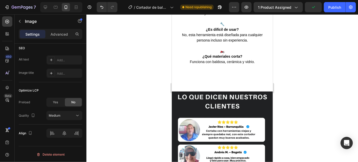
scroll to position [1514, 0]
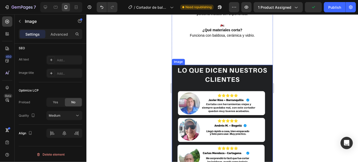
click at [221, 103] on img at bounding box center [221, 140] width 101 height 151
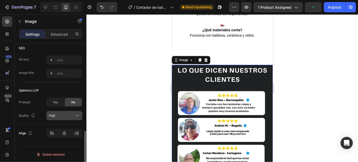
click at [62, 115] on div "High" at bounding box center [62, 115] width 26 height 5
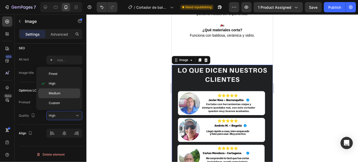
click at [74, 95] on p "Medium" at bounding box center [63, 93] width 29 height 5
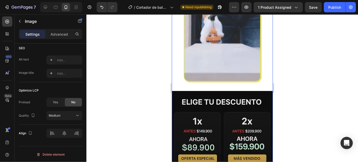
scroll to position [466, 0]
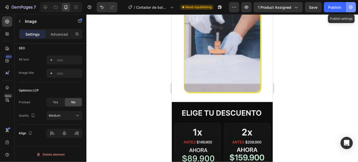
click at [351, 5] on icon "button" at bounding box center [351, 7] width 4 height 4
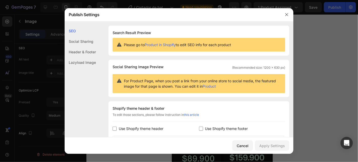
scroll to position [92, 0]
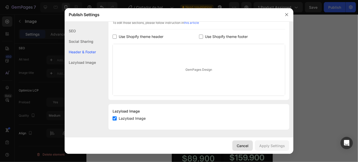
click at [242, 144] on div "Cancel" at bounding box center [243, 145] width 12 height 5
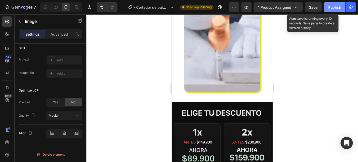
click at [329, 6] on div "Publish" at bounding box center [334, 7] width 13 height 5
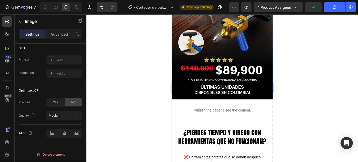
scroll to position [0, 0]
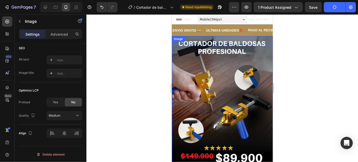
click at [223, 98] on img at bounding box center [221, 111] width 101 height 151
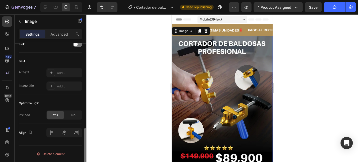
scroll to position [240, 0]
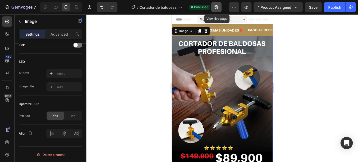
click at [217, 7] on icon "button" at bounding box center [216, 7] width 4 height 4
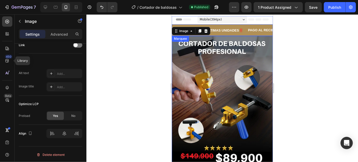
click at [247, 26] on div "ENVIO GRATIS 🚚 Text ÚLTIMAS UNIDADES‼️ Text PAGO AL RECIBIR 🎁 Text GARANTIA EXT…" at bounding box center [254, 30] width 165 height 12
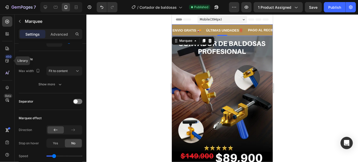
scroll to position [0, 0]
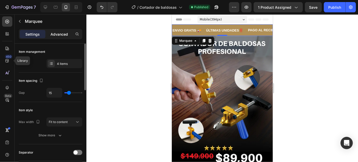
click at [64, 33] on p "Advanced" at bounding box center [58, 34] width 17 height 5
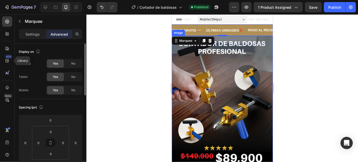
click at [237, 54] on img at bounding box center [221, 111] width 101 height 151
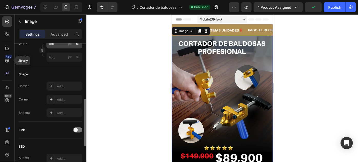
scroll to position [240, 0]
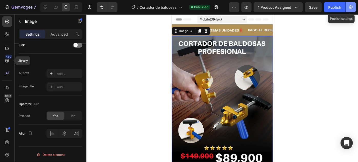
click at [354, 11] on button "button" at bounding box center [350, 7] width 10 height 10
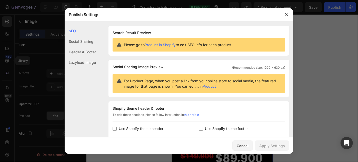
scroll to position [92, 0]
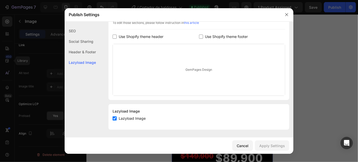
click at [112, 119] on div "Lazyload Image Lazyload Image" at bounding box center [198, 117] width 181 height 26
click at [115, 119] on input "checkbox" at bounding box center [114, 118] width 4 height 4
checkbox input "false"
click at [266, 144] on div "Apply Settings" at bounding box center [272, 145] width 26 height 5
click at [288, 13] on icon "button" at bounding box center [286, 15] width 4 height 4
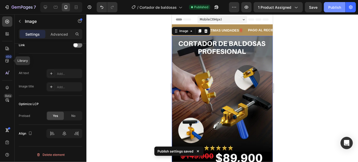
click at [338, 7] on div "Publish" at bounding box center [334, 7] width 13 height 5
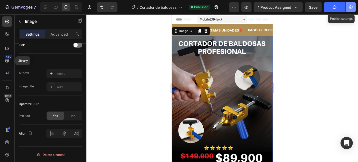
click at [352, 7] on icon "button" at bounding box center [350, 7] width 5 height 5
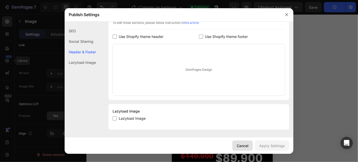
click at [242, 144] on div "Cancel" at bounding box center [243, 145] width 12 height 5
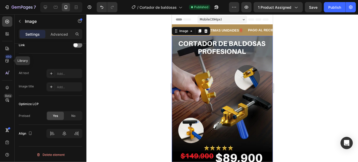
click at [244, 80] on img at bounding box center [221, 111] width 101 height 151
click at [207, 95] on img at bounding box center [221, 111] width 101 height 151
click at [72, 112] on div "No" at bounding box center [73, 116] width 17 height 8
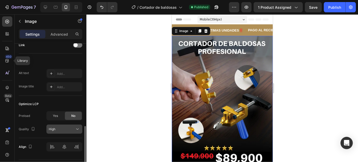
click at [69, 127] on div "High" at bounding box center [62, 129] width 26 height 5
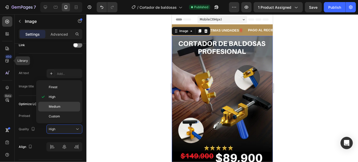
click at [70, 108] on p "Medium" at bounding box center [63, 106] width 29 height 5
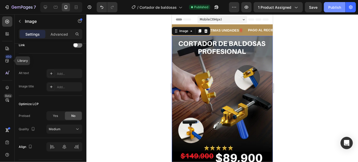
click at [330, 10] on button "Publish" at bounding box center [335, 7] width 22 height 10
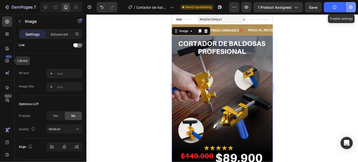
click at [351, 6] on icon "button" at bounding box center [351, 7] width 4 height 4
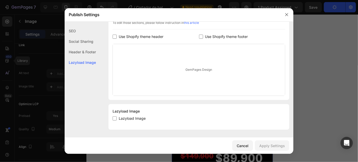
click at [122, 116] on span "Lazyload Image" at bounding box center [132, 118] width 27 height 6
click at [114, 117] on input "checkbox" at bounding box center [114, 118] width 4 height 4
checkbox input "true"
click at [263, 149] on button "Apply Settings" at bounding box center [272, 145] width 34 height 10
click at [290, 14] on button "button" at bounding box center [286, 15] width 8 height 8
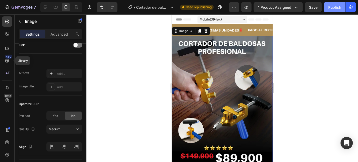
click at [335, 6] on div "Publish" at bounding box center [334, 7] width 13 height 5
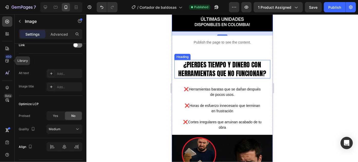
scroll to position [155, 0]
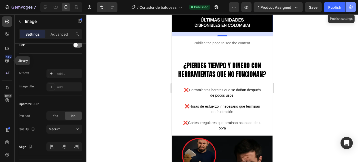
click at [350, 7] on icon "button" at bounding box center [350, 7] width 5 height 5
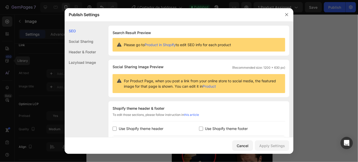
scroll to position [92, 0]
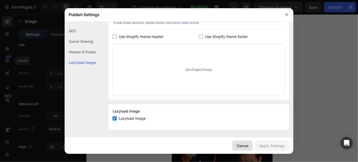
click at [241, 142] on button "Cancel" at bounding box center [242, 145] width 21 height 10
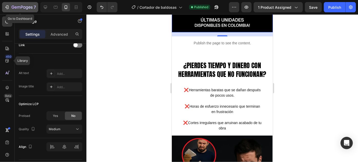
drag, startPoint x: 19, startPoint y: 2, endPoint x: 18, endPoint y: 6, distance: 4.4
click at [18, 6] on div "7 Go to Dashboard Version history / Cortador de baldosas Published Preview 1 pr…" at bounding box center [179, 7] width 358 height 15
click at [18, 6] on icon "button" at bounding box center [22, 7] width 21 height 4
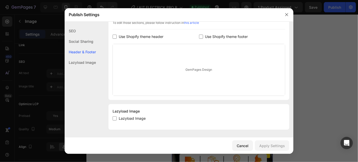
click at [148, 119] on div "Lazyload Image" at bounding box center [198, 118] width 172 height 6
click at [125, 113] on div "Lazyload Image" at bounding box center [198, 111] width 172 height 6
click at [117, 117] on label "Lazyload Image" at bounding box center [131, 118] width 29 height 6
checkbox input "true"
click at [268, 146] on div "Apply Settings" at bounding box center [272, 145] width 26 height 5
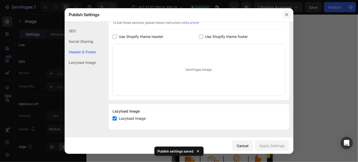
click at [287, 15] on icon "button" at bounding box center [286, 15] width 4 height 4
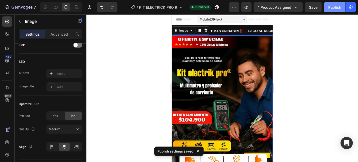
click at [338, 3] on button "Publish" at bounding box center [335, 7] width 22 height 10
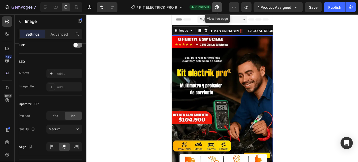
click at [217, 7] on icon "button" at bounding box center [217, 7] width 4 height 4
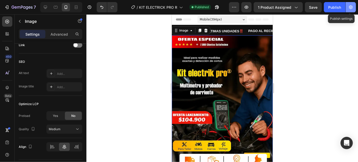
click at [354, 7] on button "button" at bounding box center [350, 7] width 10 height 10
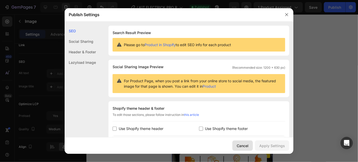
click at [246, 142] on button "Cancel" at bounding box center [242, 145] width 21 height 10
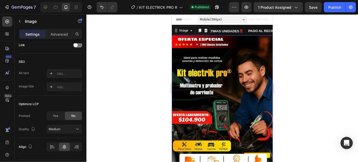
click at [238, 61] on img at bounding box center [221, 104] width 101 height 139
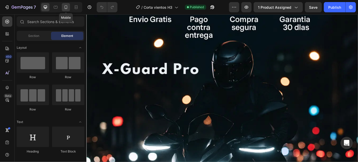
click at [67, 6] on icon at bounding box center [65, 7] width 5 height 5
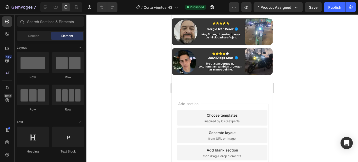
scroll to position [1850, 0]
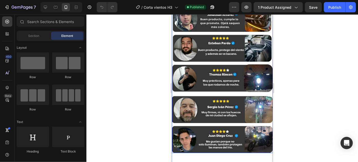
click at [210, 68] on img at bounding box center [221, 79] width 101 height 148
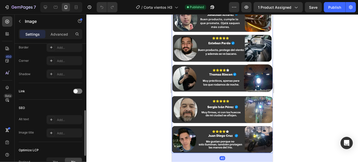
scroll to position [253, 0]
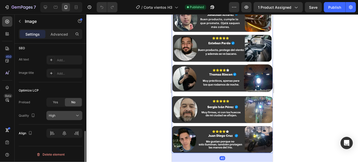
click at [67, 116] on div "High" at bounding box center [62, 115] width 26 height 5
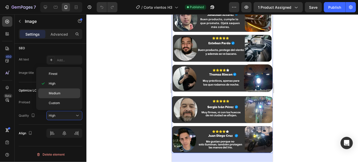
click at [71, 92] on p "Medium" at bounding box center [63, 93] width 29 height 5
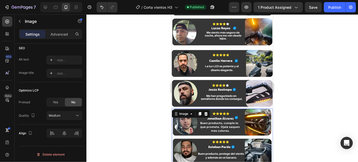
scroll to position [1733, 0]
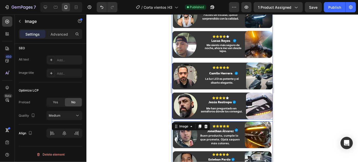
click at [232, 75] on img at bounding box center [221, 45] width 101 height 148
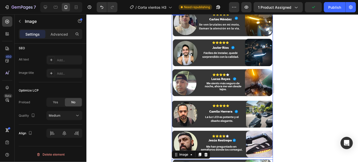
scroll to position [1695, 0]
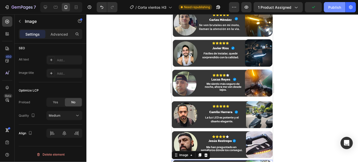
click at [335, 5] on div "Publish" at bounding box center [334, 7] width 13 height 5
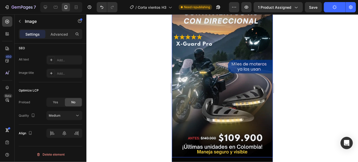
scroll to position [0, 0]
